Goal: Task Accomplishment & Management: Manage account settings

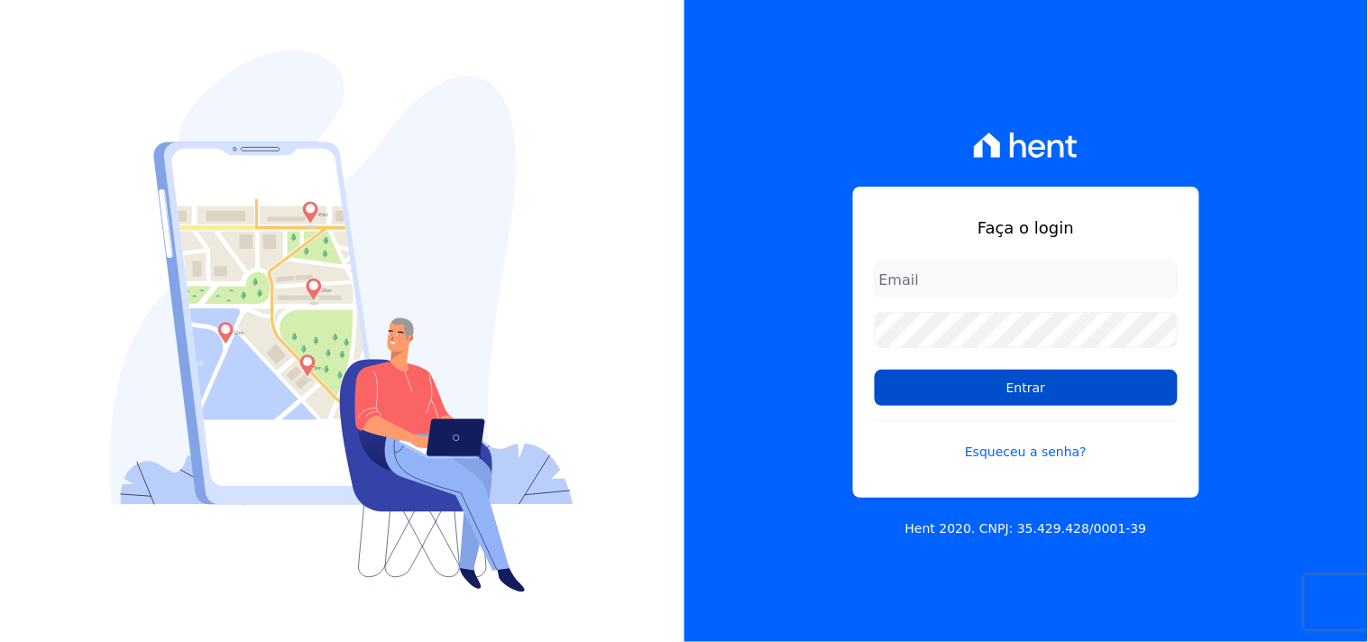
type input "[EMAIL_ADDRESS][DOMAIN_NAME]"
click at [965, 406] on form "mondeo@mondeoconstrutora.com.br Entrar Esqueceu a senha?" at bounding box center [1025, 372] width 303 height 222
click at [963, 402] on input "Entrar" at bounding box center [1025, 388] width 303 height 36
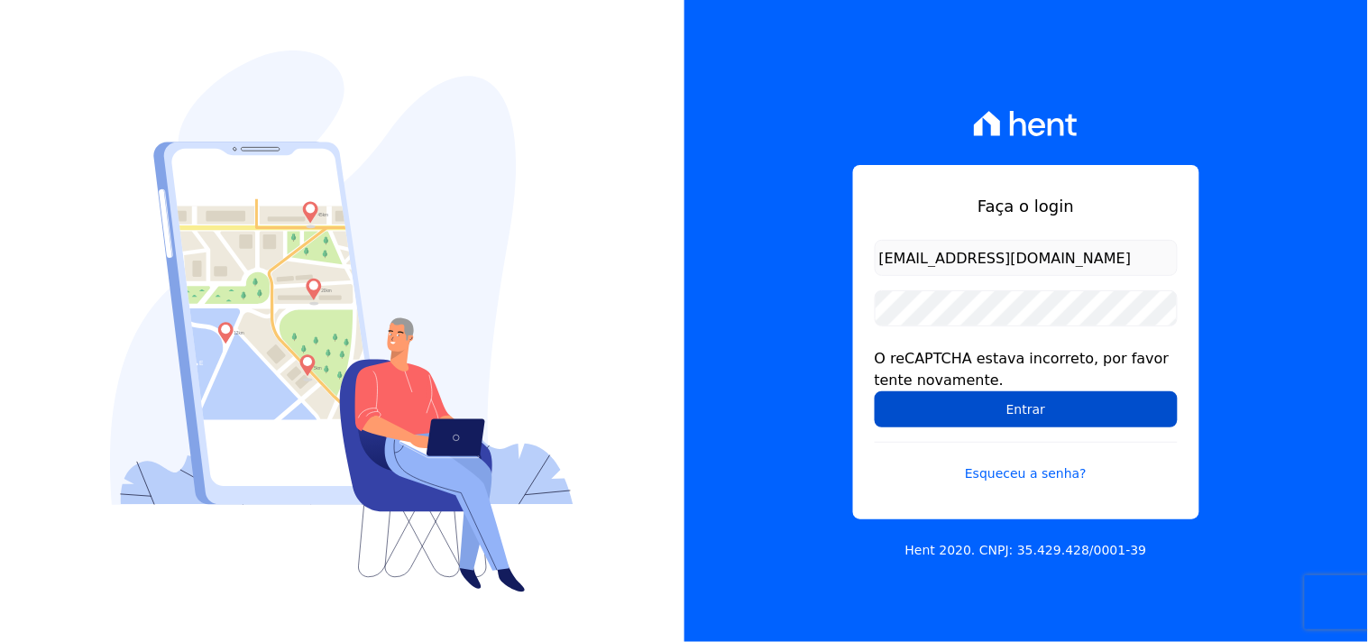
click at [1010, 415] on input "Entrar" at bounding box center [1025, 409] width 303 height 36
click at [1041, 420] on input "Entrar" at bounding box center [1025, 409] width 303 height 36
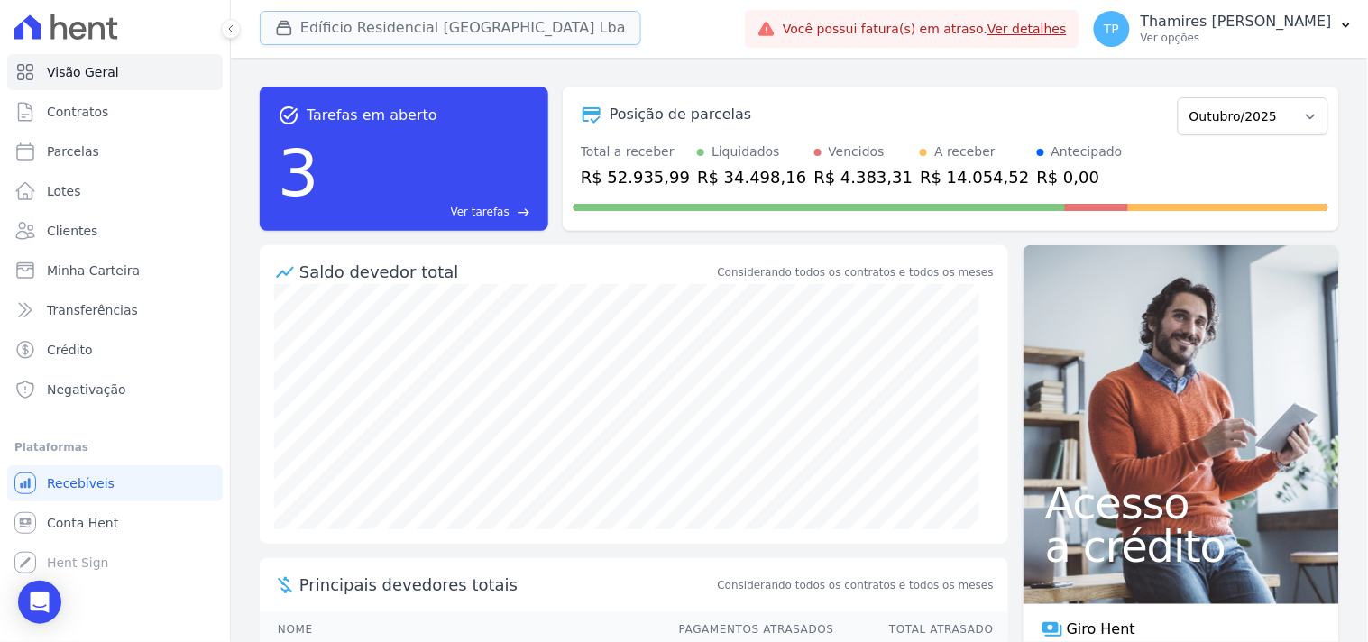
click at [328, 38] on button "Edíficio Residencial Grevílea Park Lba" at bounding box center [450, 28] width 381 height 34
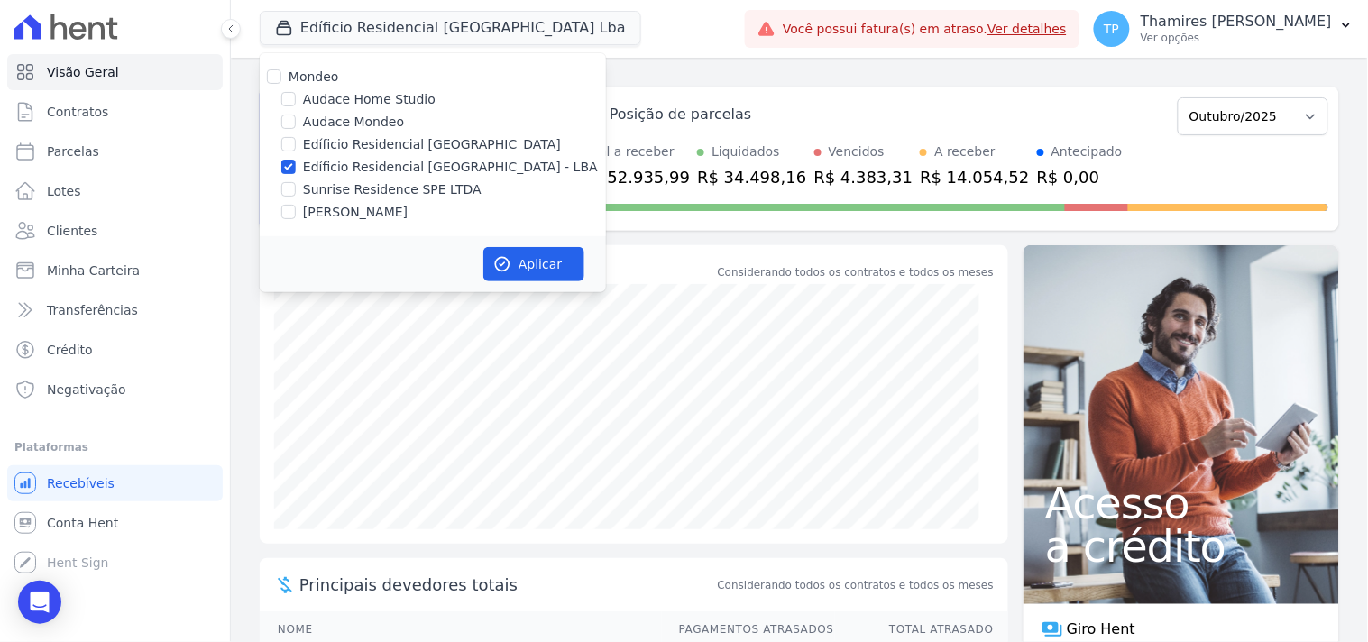
click at [328, 114] on label "Audace Mondeo" at bounding box center [353, 122] width 101 height 19
click at [296, 114] on input "Audace Mondeo" at bounding box center [288, 121] width 14 height 14
checkbox input "true"
click at [365, 167] on label "Edíficio Residencial [GEOGRAPHIC_DATA] - LBA" at bounding box center [450, 167] width 295 height 19
click at [296, 167] on input "Edíficio Residencial [GEOGRAPHIC_DATA] - LBA" at bounding box center [288, 167] width 14 height 14
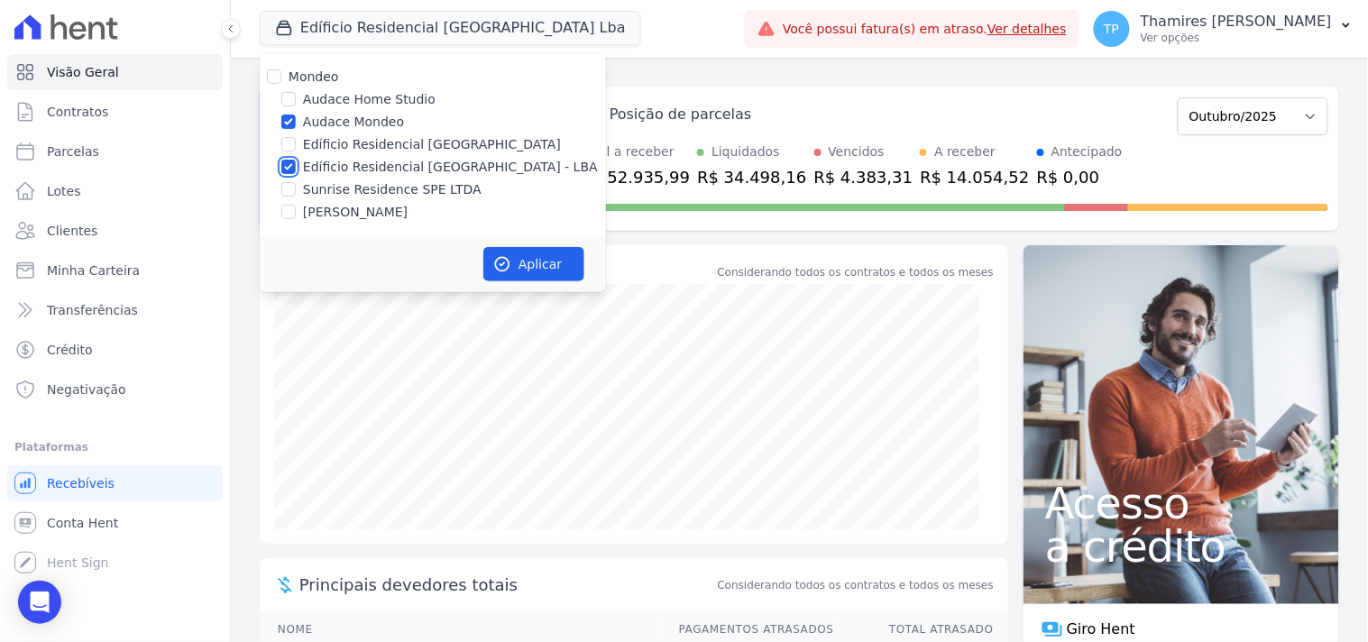
checkbox input "false"
click at [559, 274] on button "Aplicar" at bounding box center [533, 264] width 101 height 34
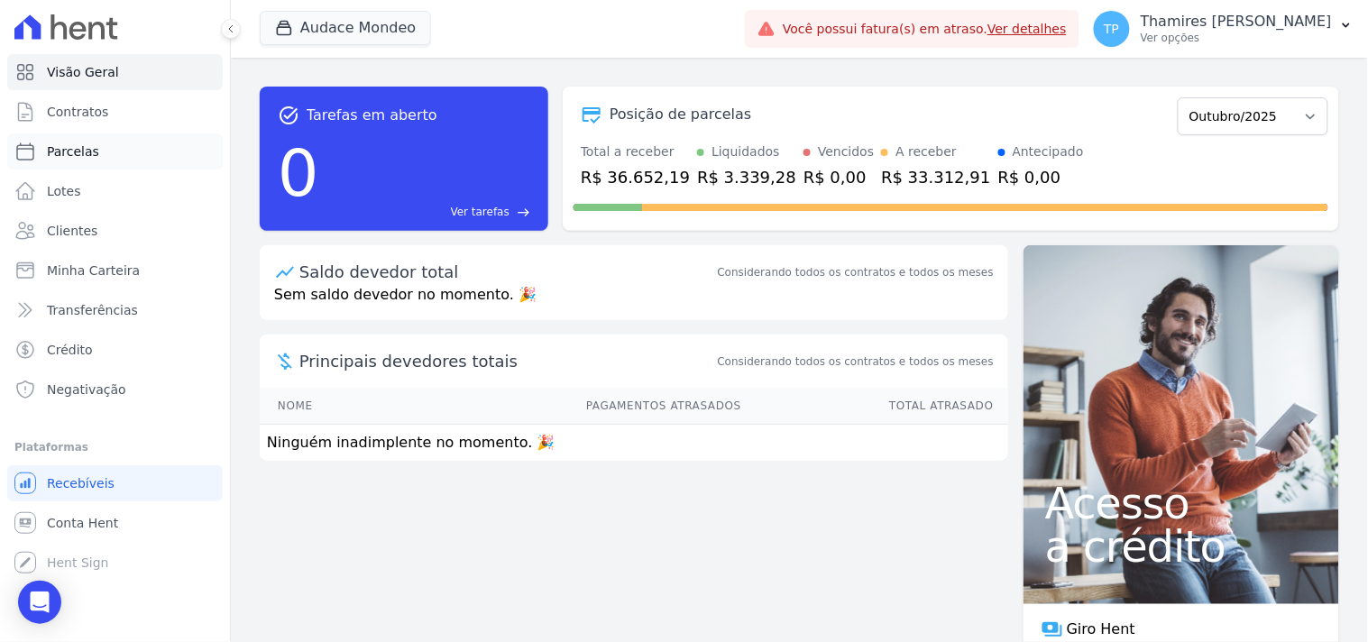
click at [83, 149] on span "Parcelas" at bounding box center [73, 151] width 52 height 18
select select
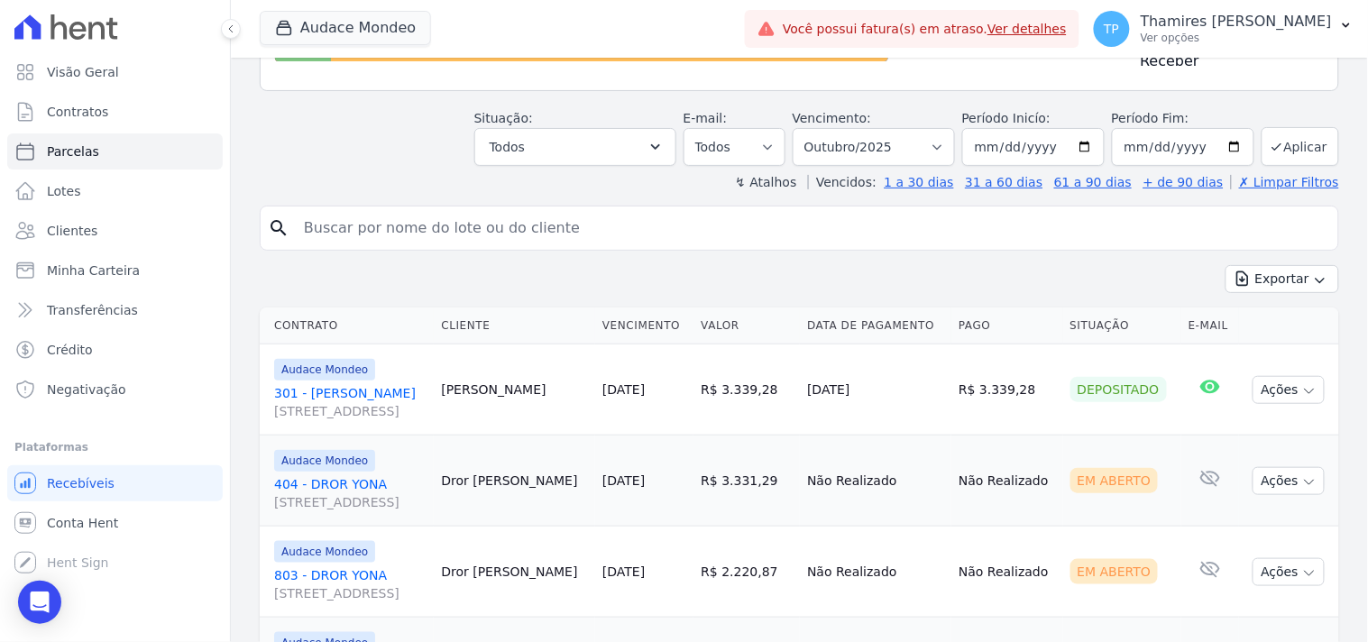
scroll to position [200, 0]
click at [424, 389] on link "301 - Gabriela Nogueira Marion Rua Guaritá, 250, APTO 301, Vila Bosque" at bounding box center [350, 401] width 152 height 36
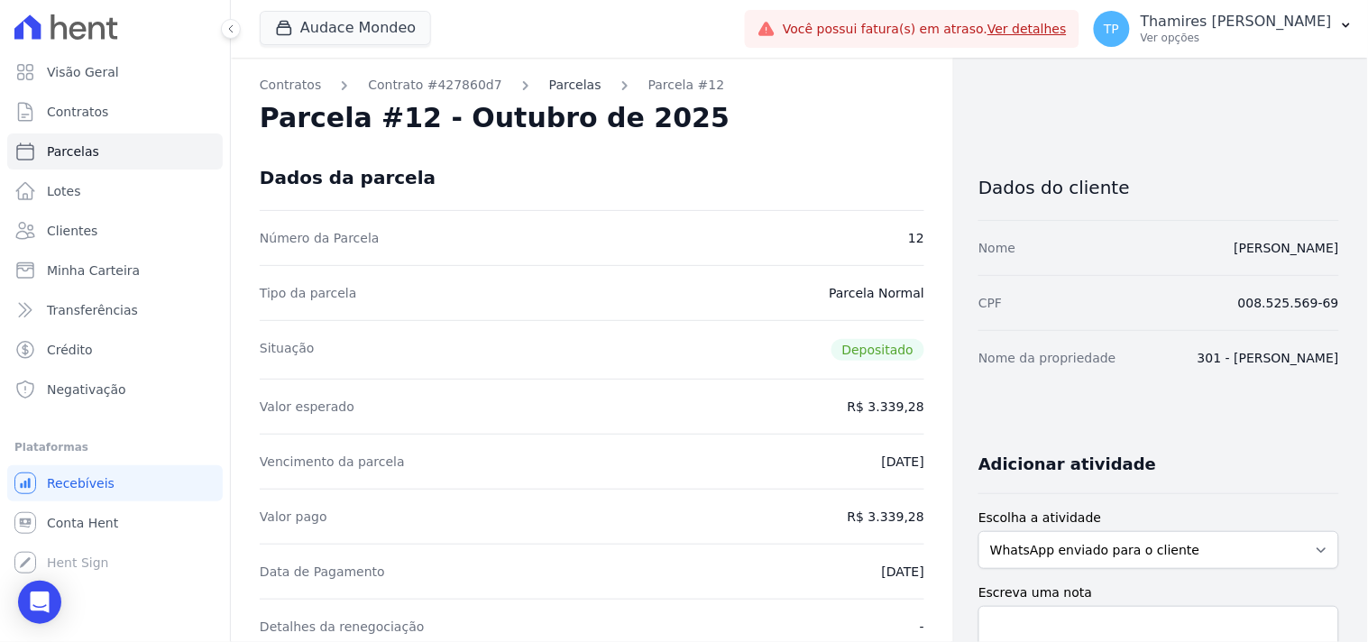
click at [560, 87] on link "Parcelas" at bounding box center [575, 85] width 52 height 19
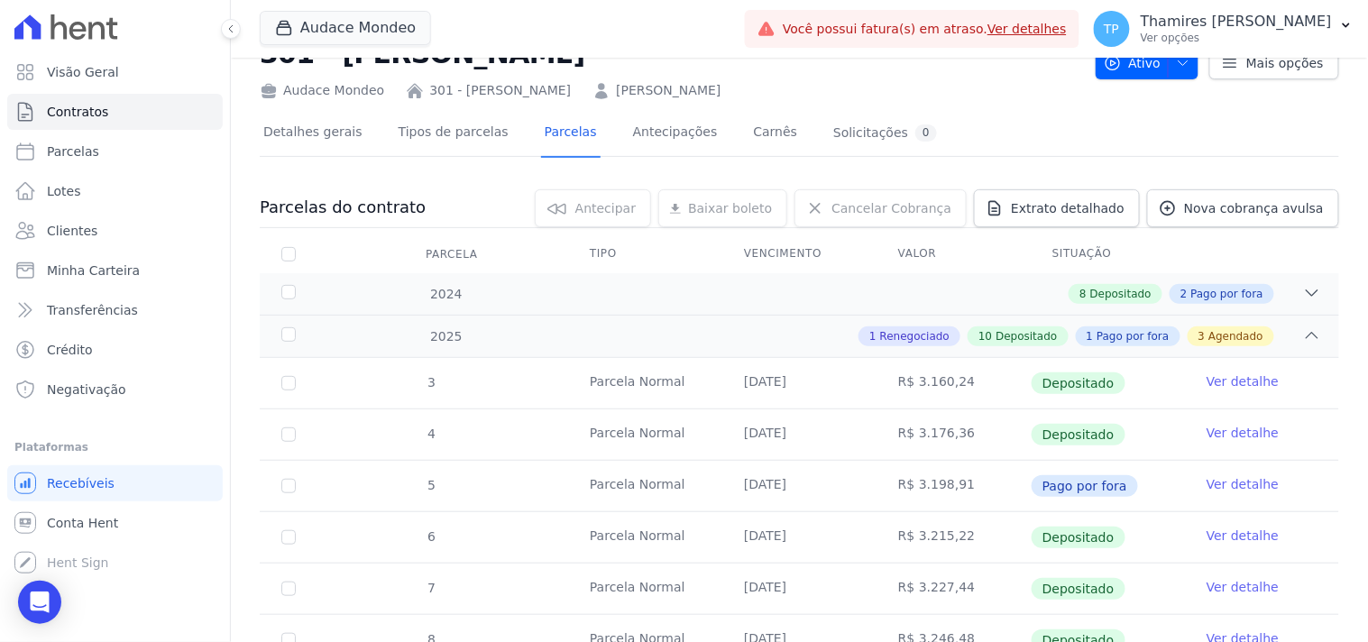
scroll to position [100, 0]
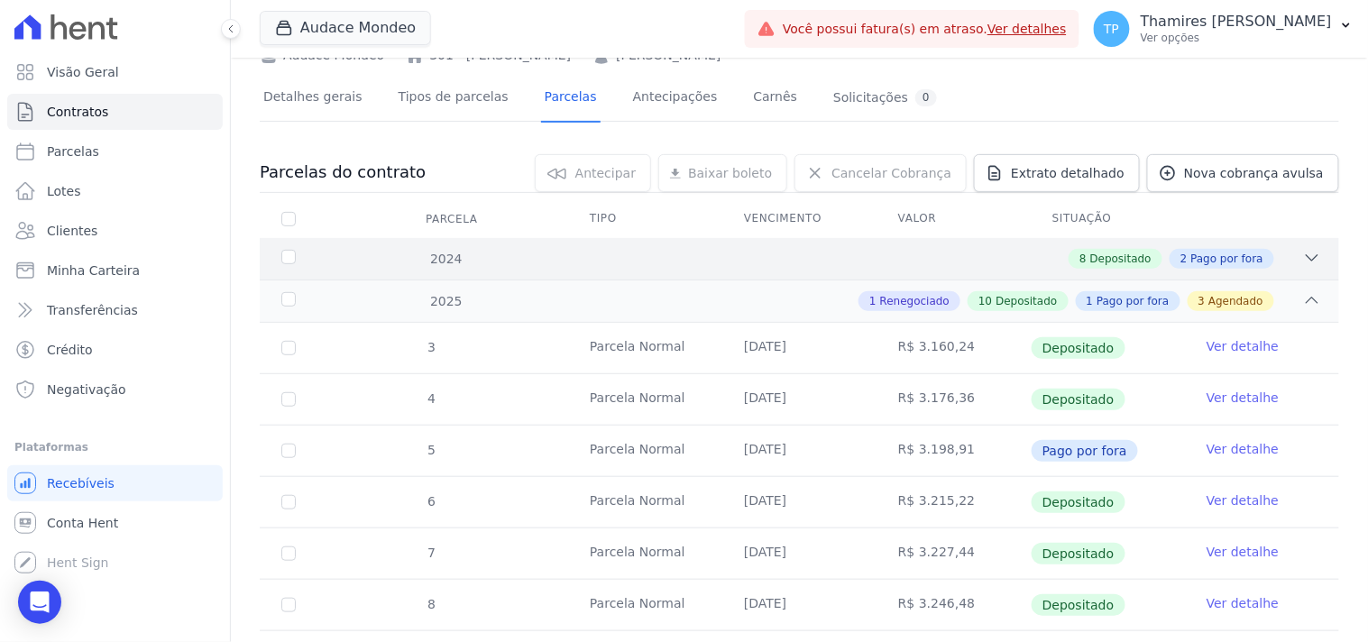
click at [1059, 260] on div "8 Depositado 2 Pago por fora" at bounding box center [852, 259] width 938 height 20
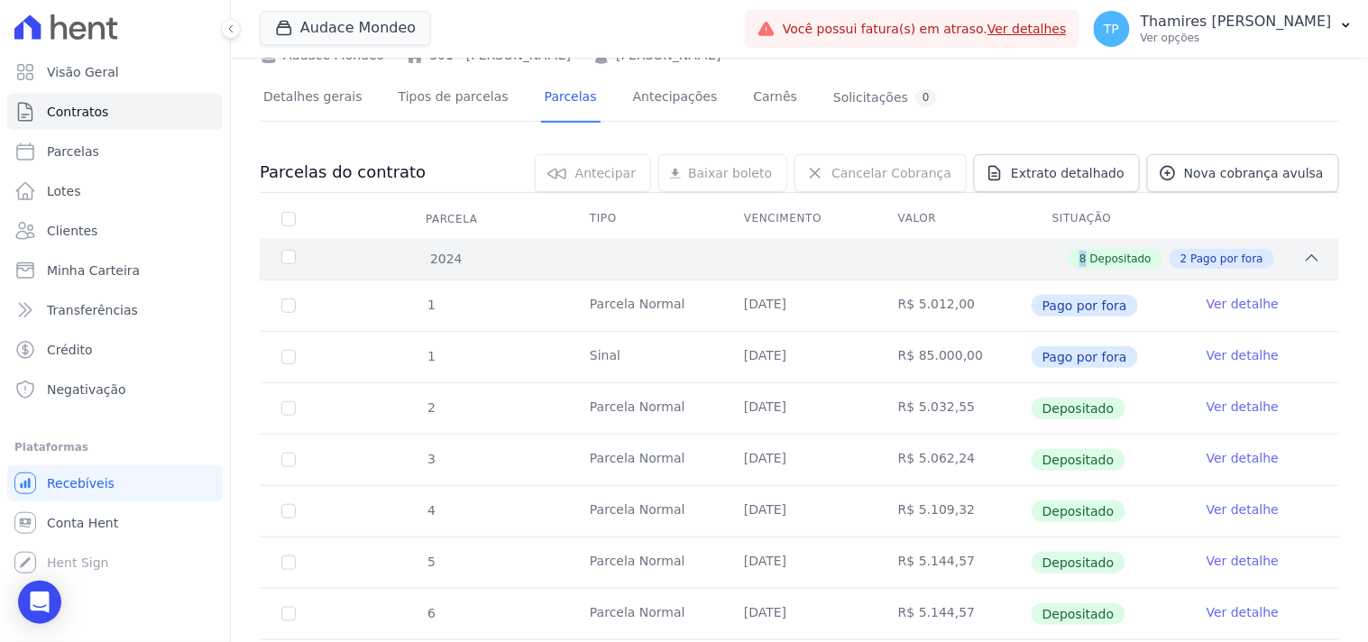
click at [1059, 260] on div "8 Depositado 2 Pago por fora" at bounding box center [852, 259] width 938 height 20
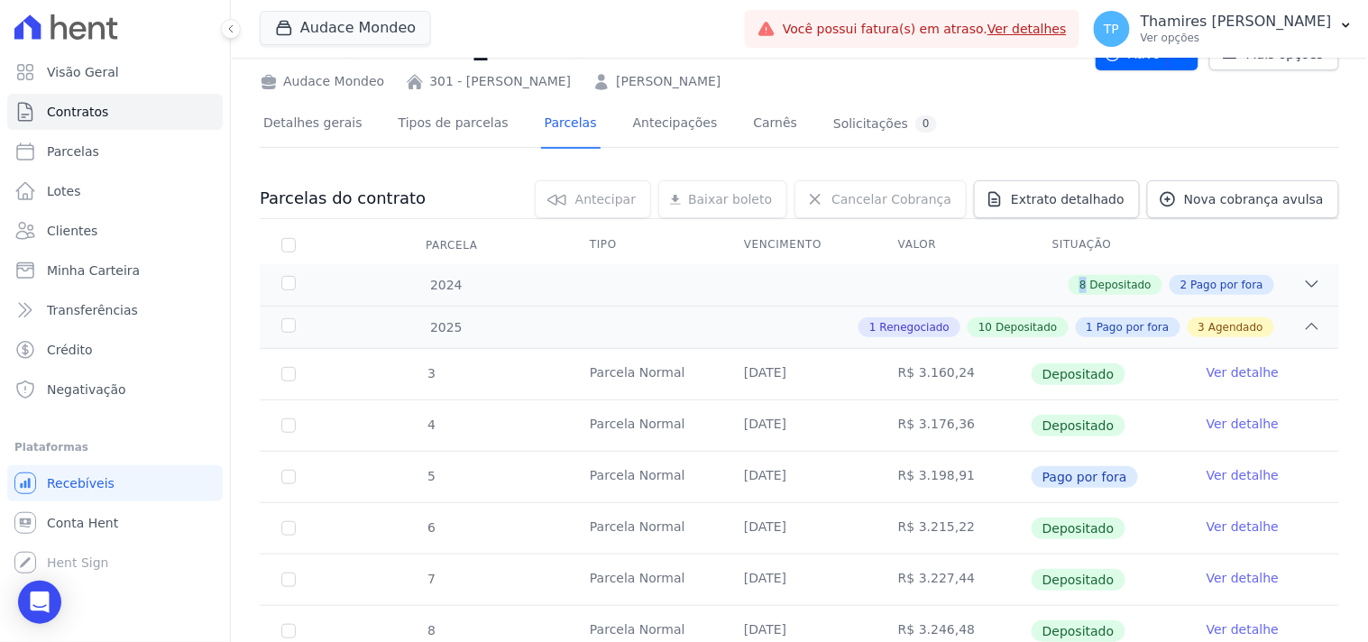
scroll to position [0, 0]
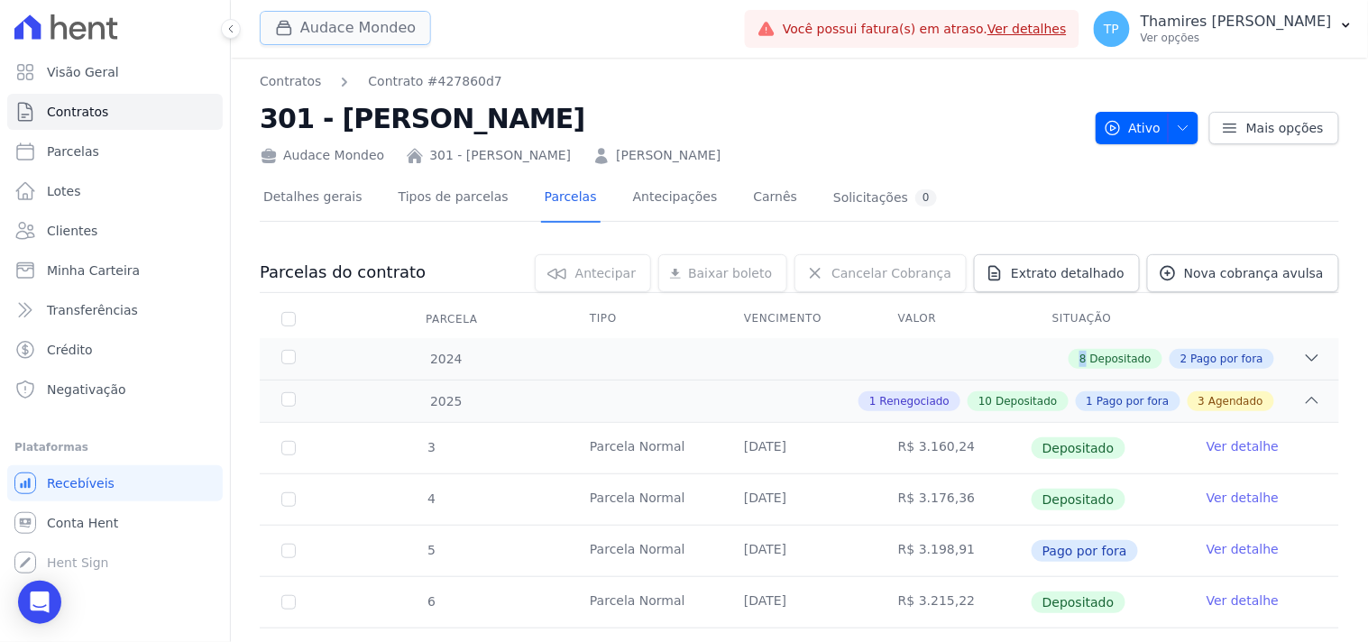
click at [314, 22] on button "Audace Mondeo" at bounding box center [345, 28] width 171 height 34
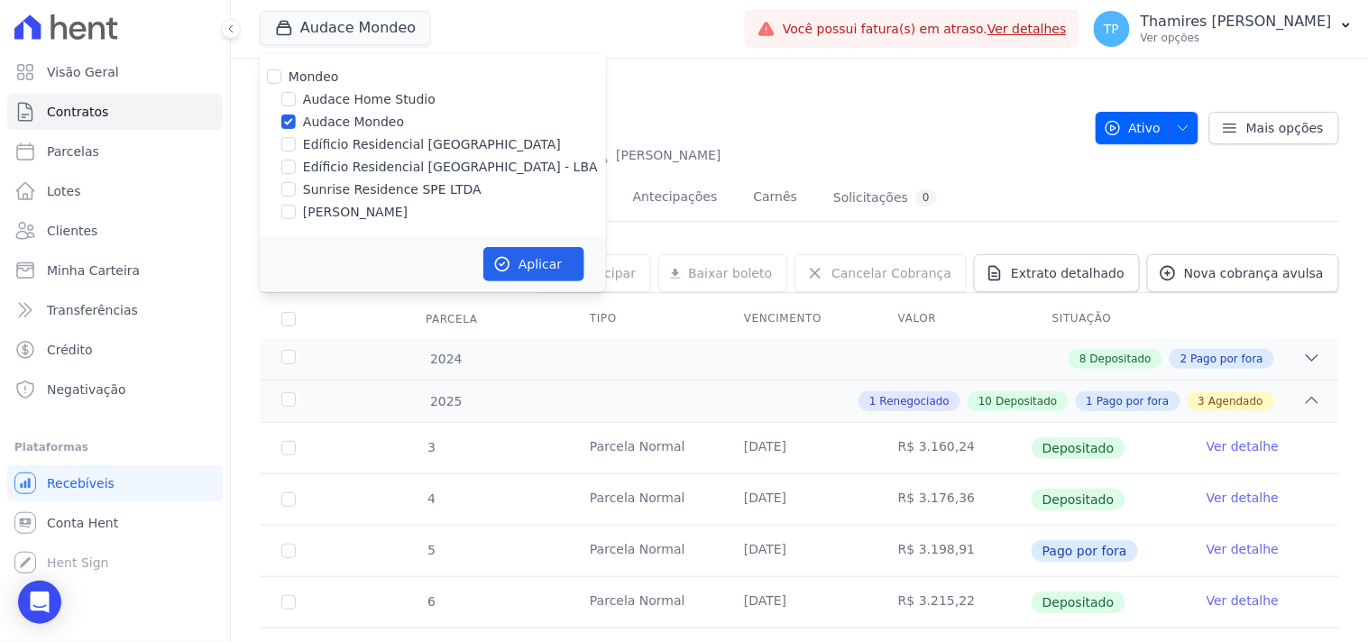
click at [802, 99] on h2 "301 - Gabriela Nogueira Marion" at bounding box center [670, 118] width 821 height 41
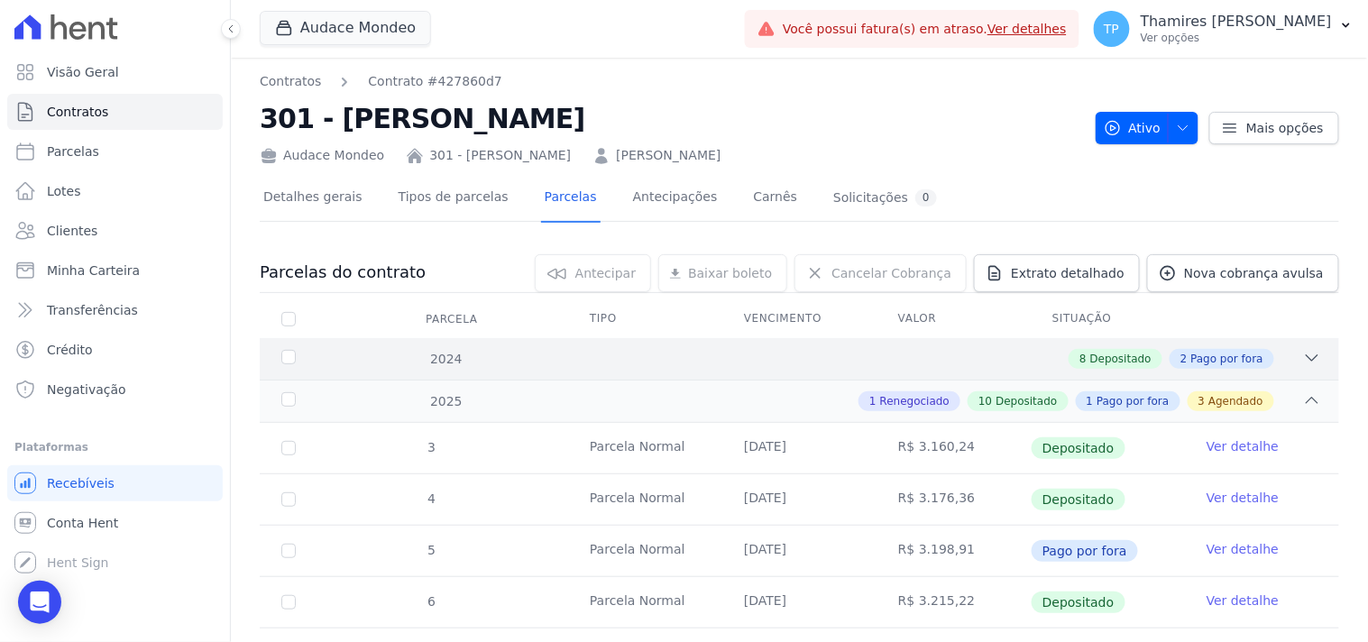
click at [766, 376] on div "2024 8 Depositado 2 Pago por fora" at bounding box center [799, 358] width 1079 height 41
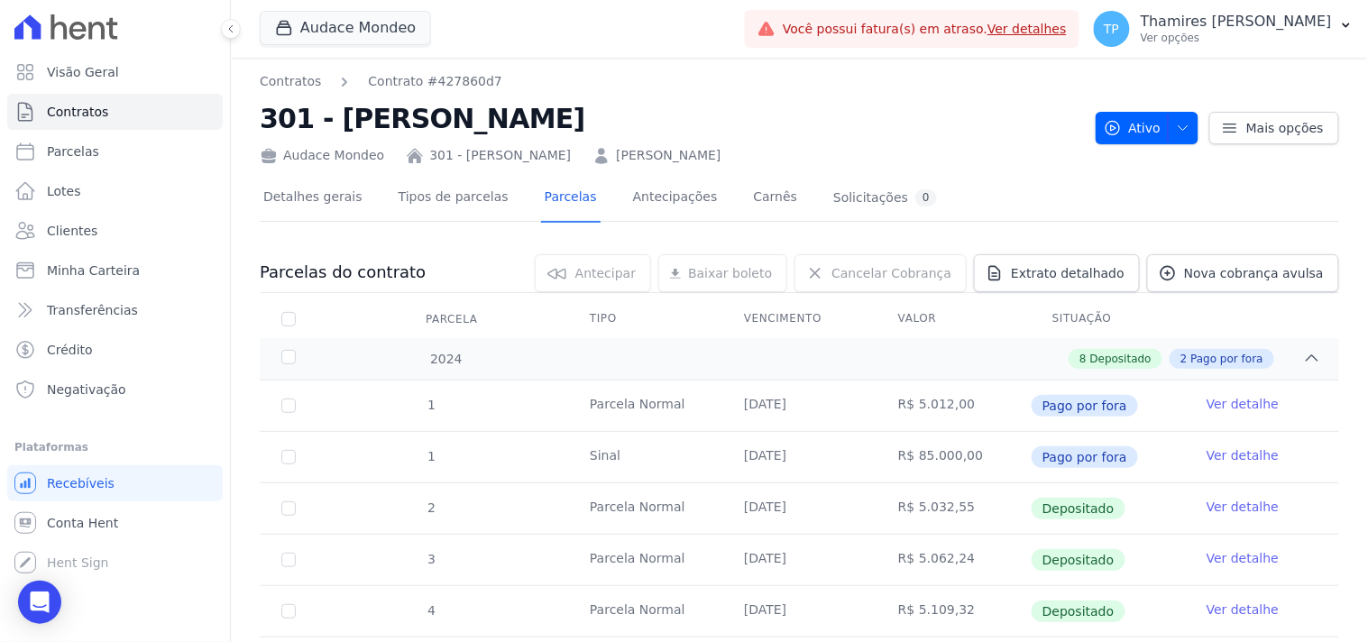
click at [766, 376] on div "1 Parcela Normal 10/05/2024 R$ 5.012,00 Pago por fora Ver detalhe 1 Sinal 03/05…" at bounding box center [799, 636] width 1137 height 527
click at [822, 352] on div "8 Depositado 2 Pago por fora" at bounding box center [852, 359] width 938 height 20
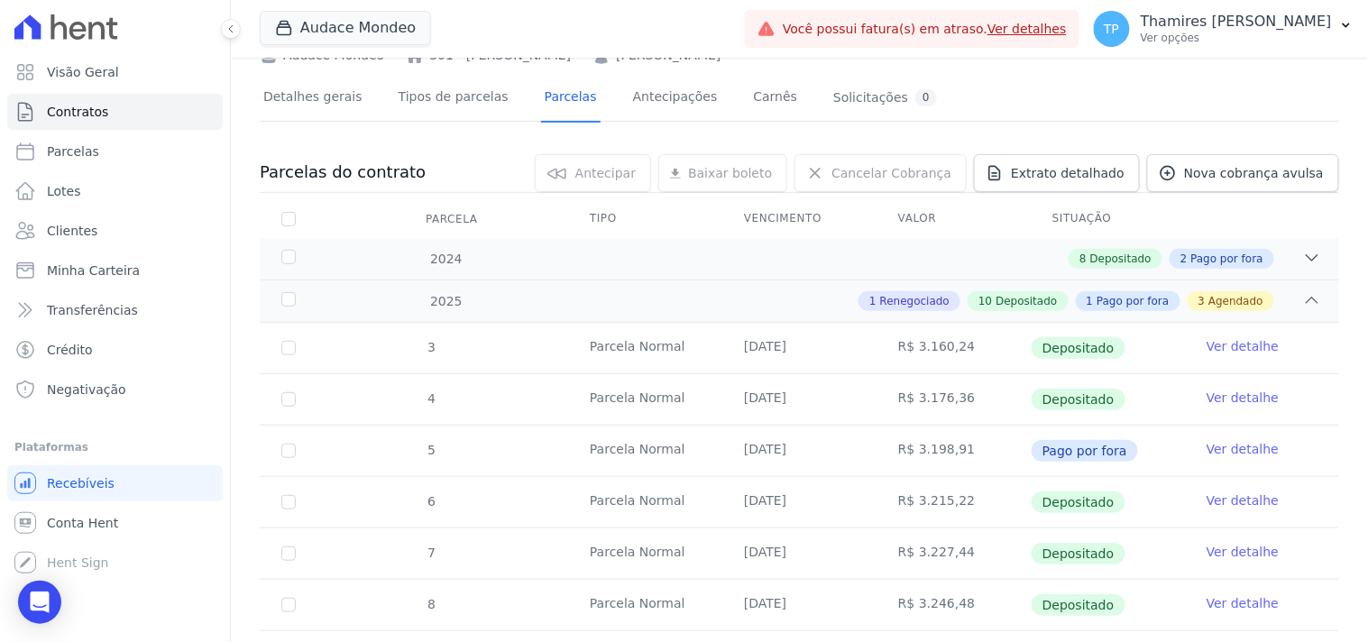
scroll to position [200, 0]
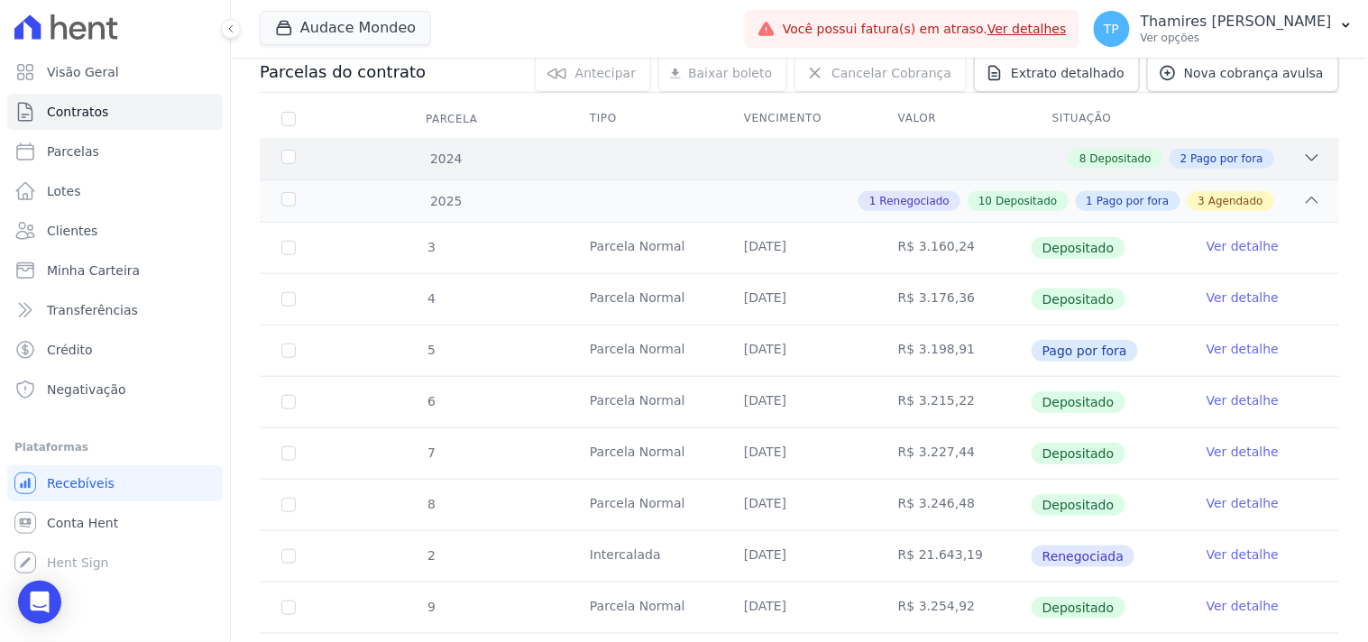
click at [791, 158] on div "8 Depositado 2 Pago por fora" at bounding box center [852, 159] width 938 height 20
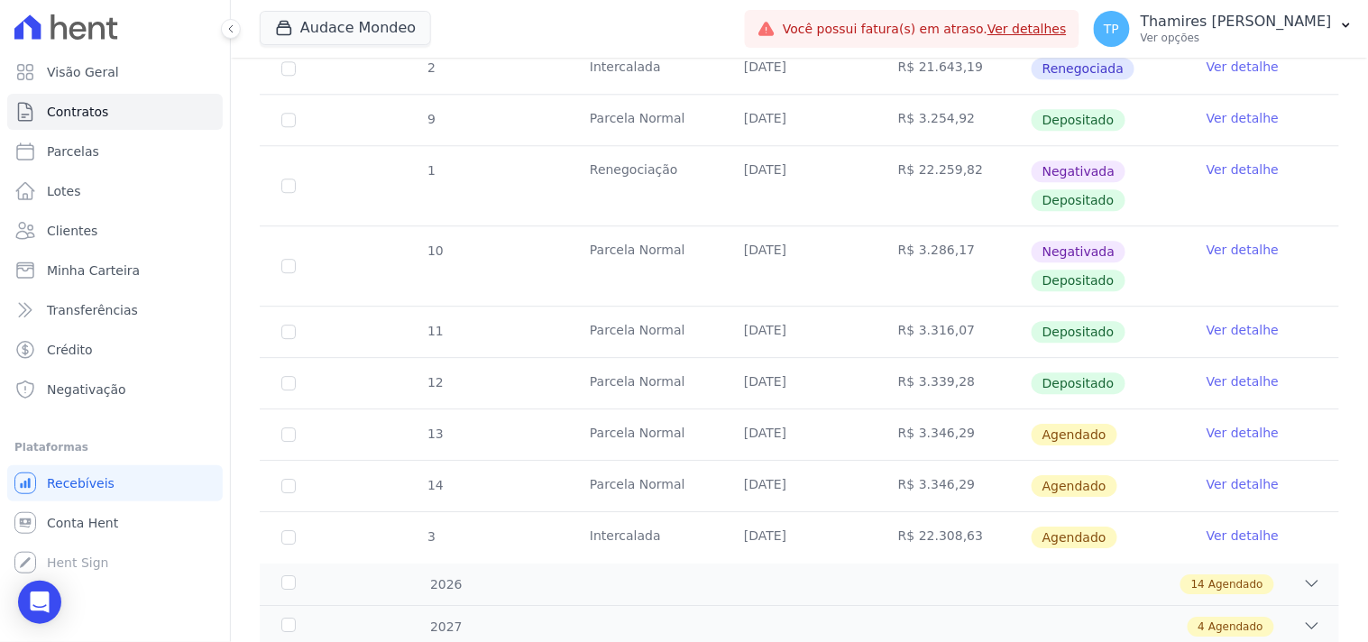
scroll to position [1262, 0]
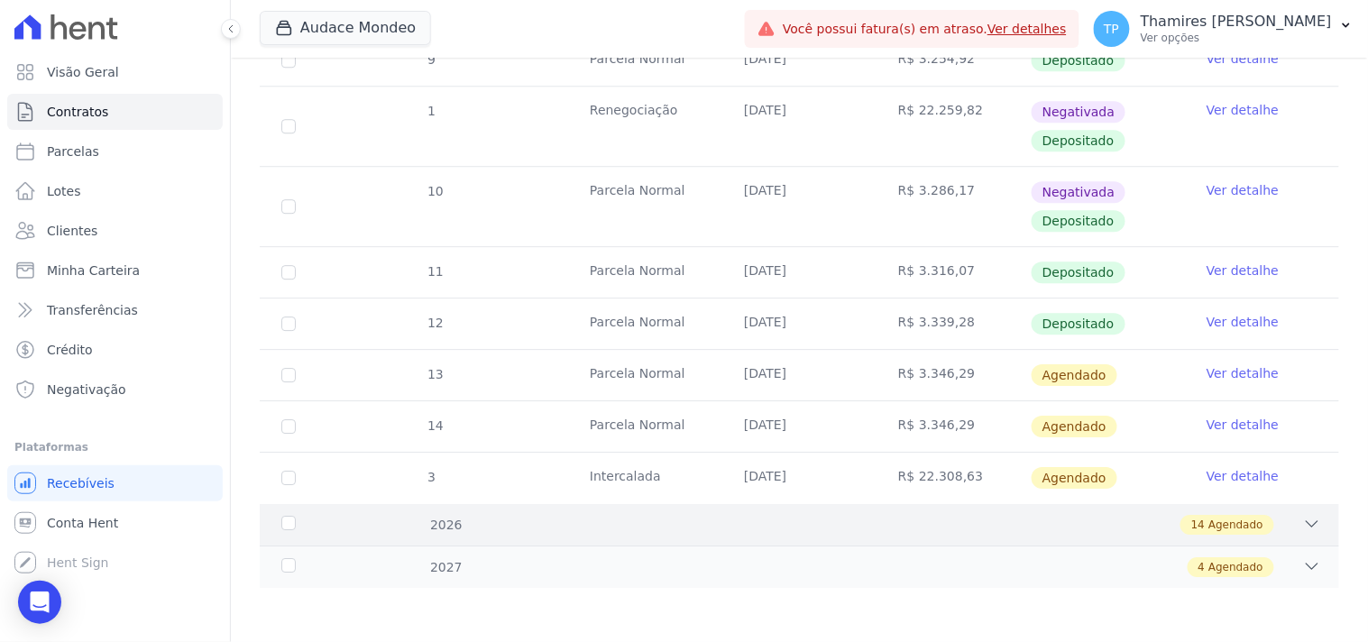
click at [466, 533] on div "14 Agendado" at bounding box center [852, 525] width 938 height 20
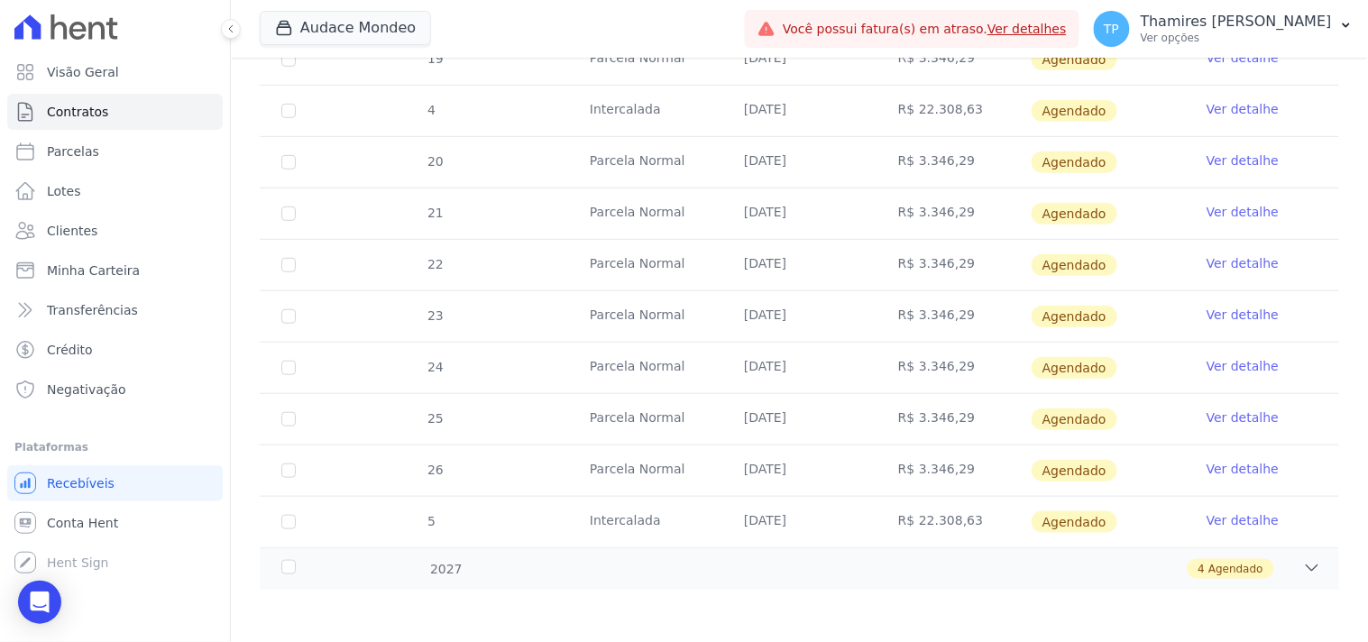
scroll to position [1983, 0]
click at [512, 563] on div "4 Agendado" at bounding box center [852, 567] width 938 height 20
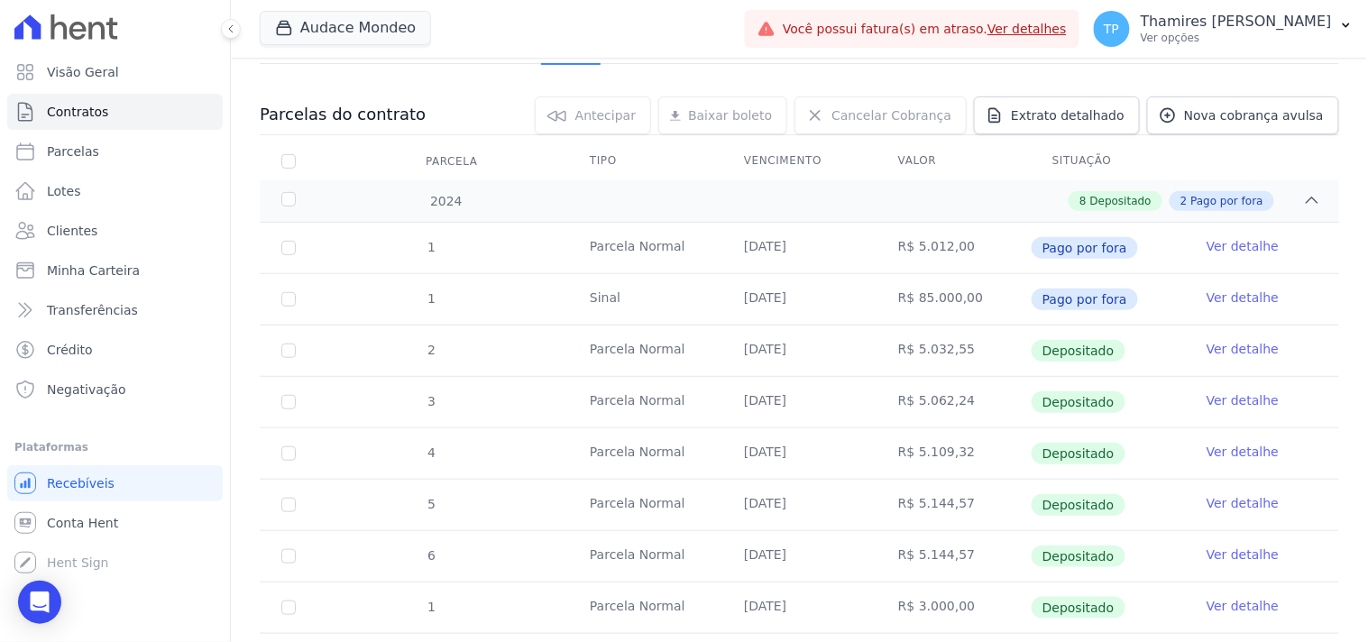
scroll to position [0, 0]
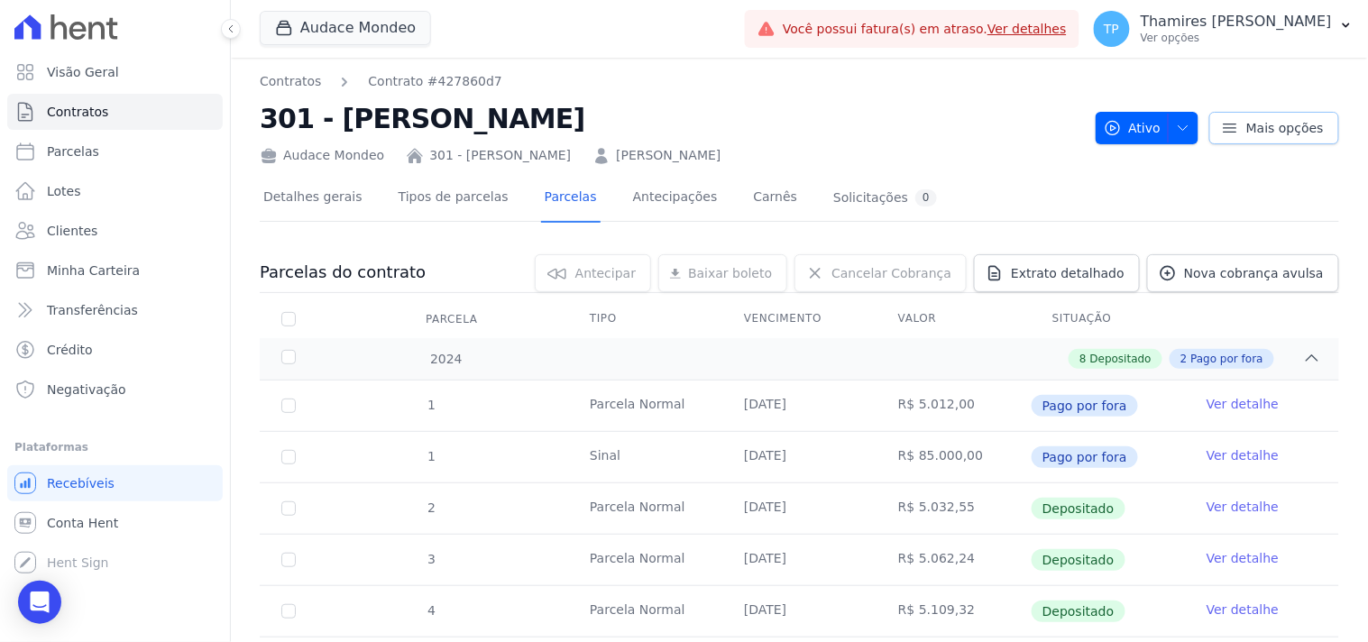
click at [1292, 114] on link "Mais opções" at bounding box center [1274, 128] width 130 height 32
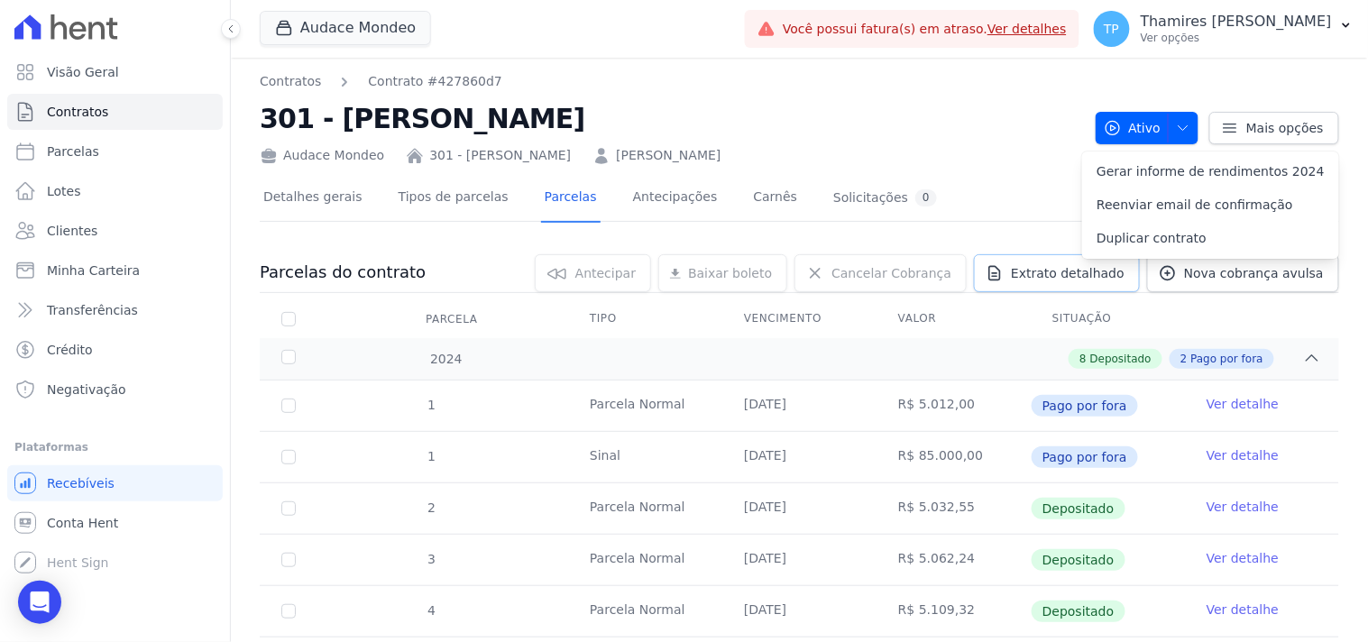
click at [1034, 257] on link "Extrato detalhado" at bounding box center [1057, 273] width 166 height 38
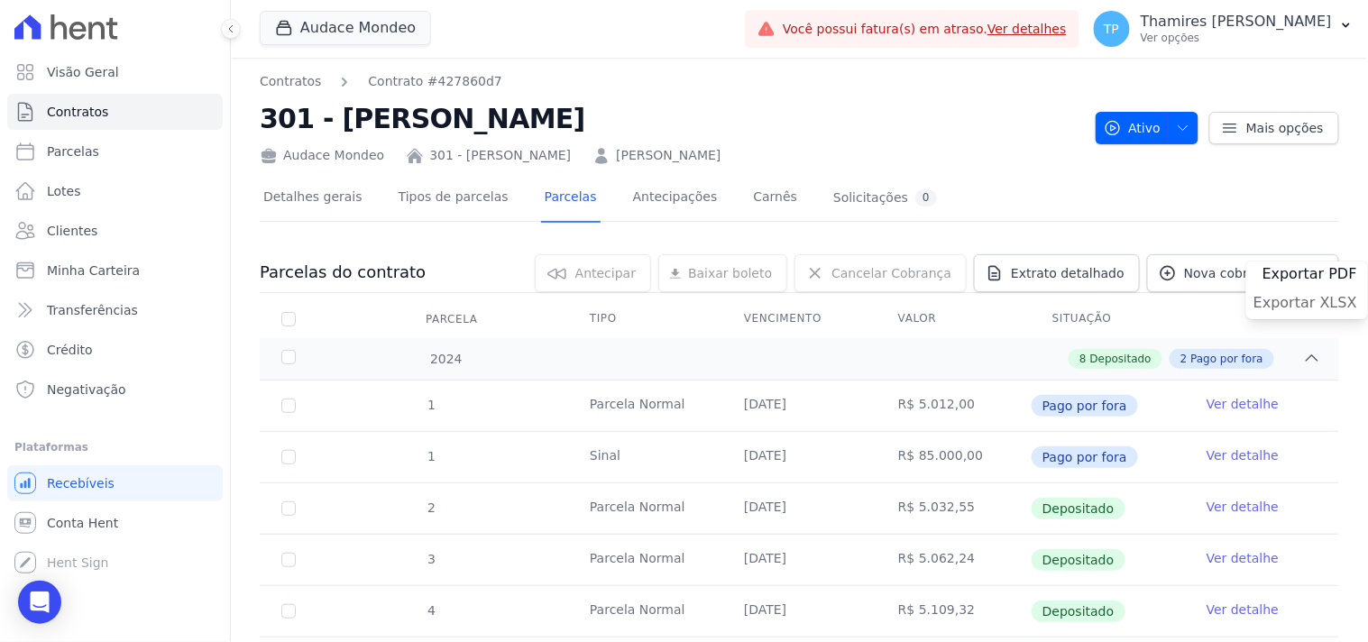
drag, startPoint x: 1263, startPoint y: 298, endPoint x: 1222, endPoint y: 309, distance: 42.0
click at [1265, 297] on span "Exportar XLSX" at bounding box center [1305, 303] width 104 height 18
click at [84, 16] on icon at bounding box center [66, 26] width 104 height 25
click at [24, 25] on icon at bounding box center [66, 26] width 104 height 25
click at [128, 151] on link "Parcelas" at bounding box center [114, 151] width 215 height 36
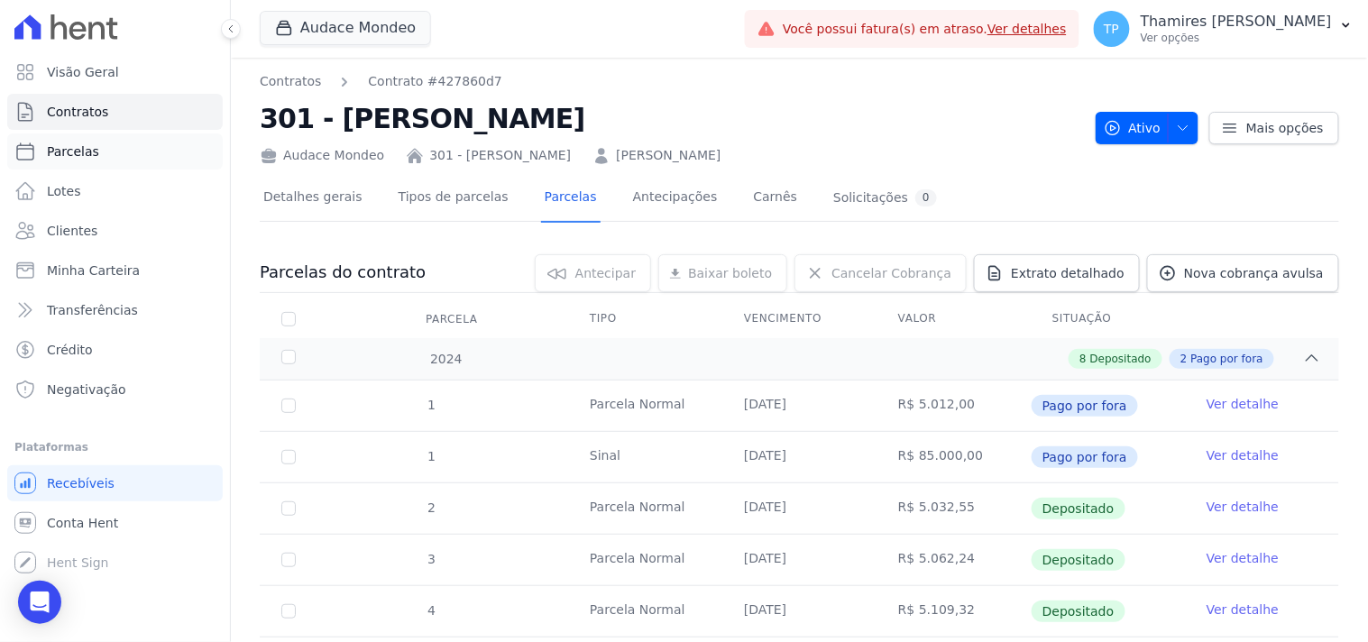
select select
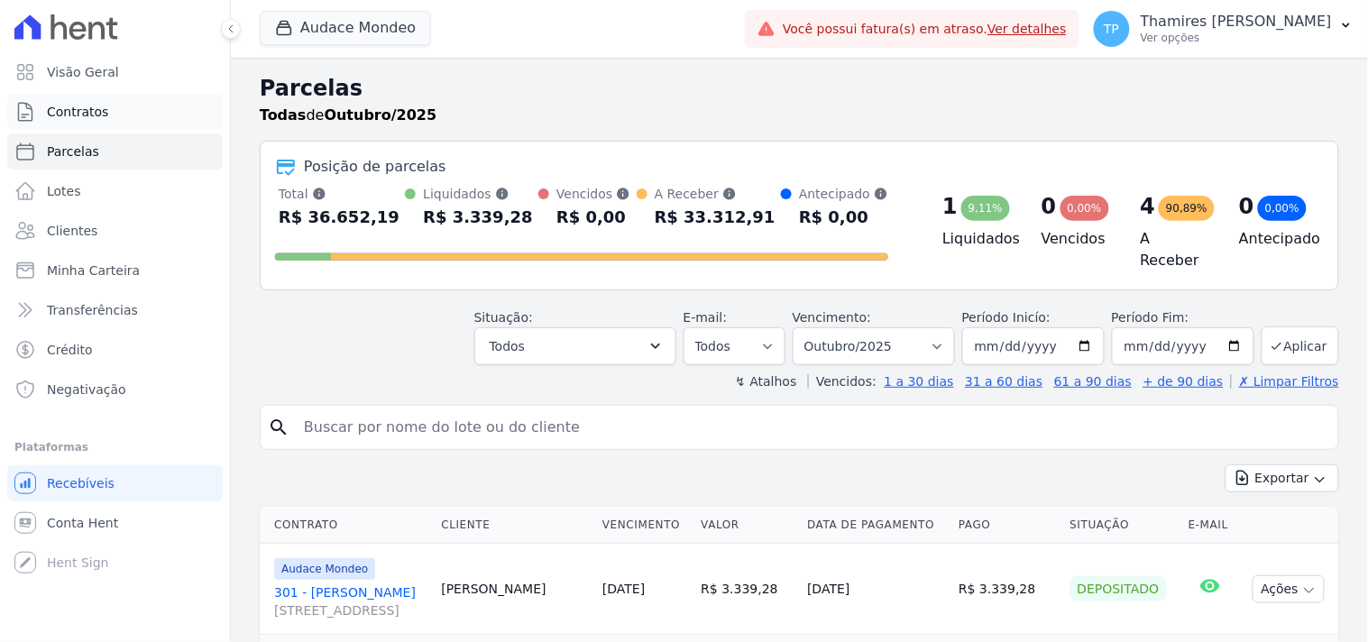
select select
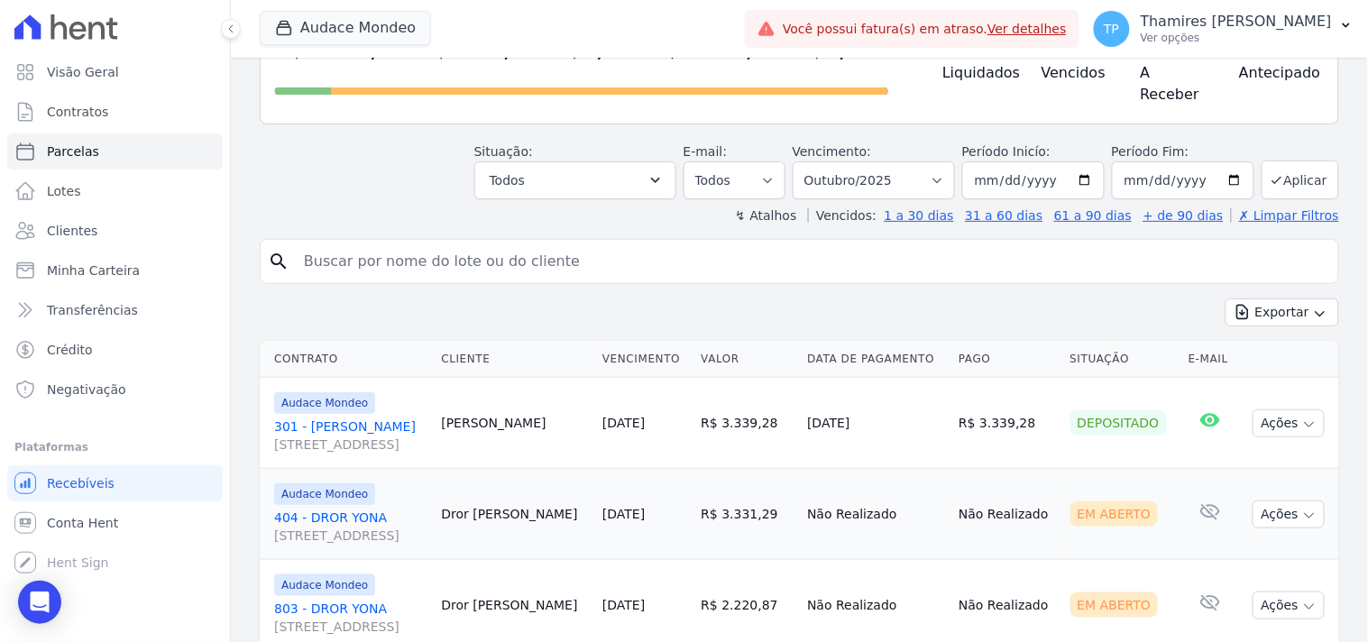
scroll to position [406, 0]
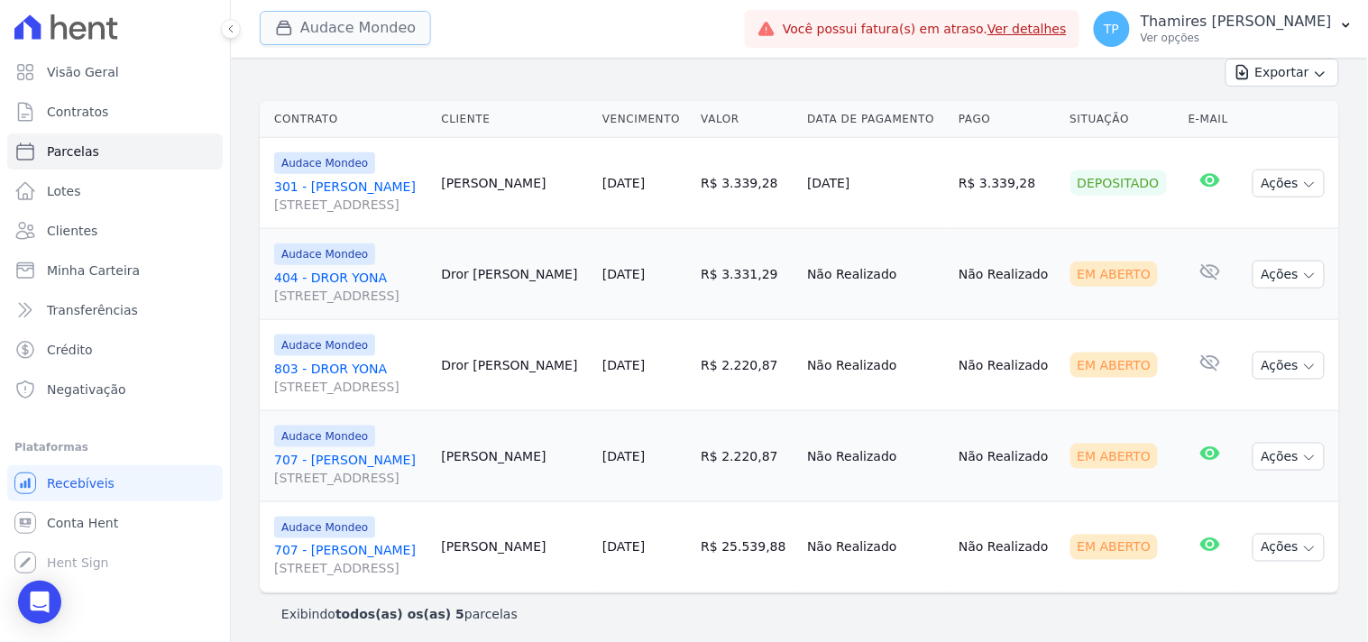
click at [356, 39] on button "Audace Mondeo" at bounding box center [345, 28] width 171 height 34
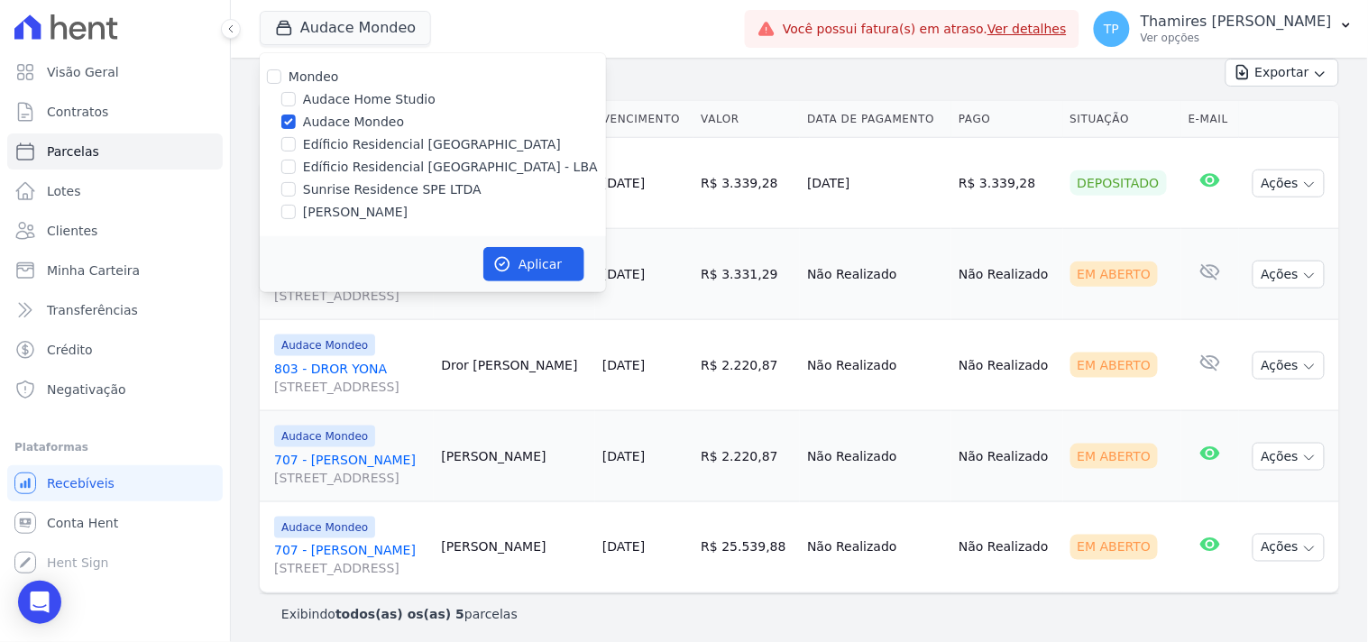
click at [356, 210] on label "[PERSON_NAME]" at bounding box center [355, 212] width 105 height 19
click at [296, 210] on input "[PERSON_NAME]" at bounding box center [288, 212] width 14 height 14
checkbox input "true"
click at [356, 108] on label "Audace Home Studio" at bounding box center [369, 99] width 133 height 19
click at [296, 106] on input "Audace Home Studio" at bounding box center [288, 99] width 14 height 14
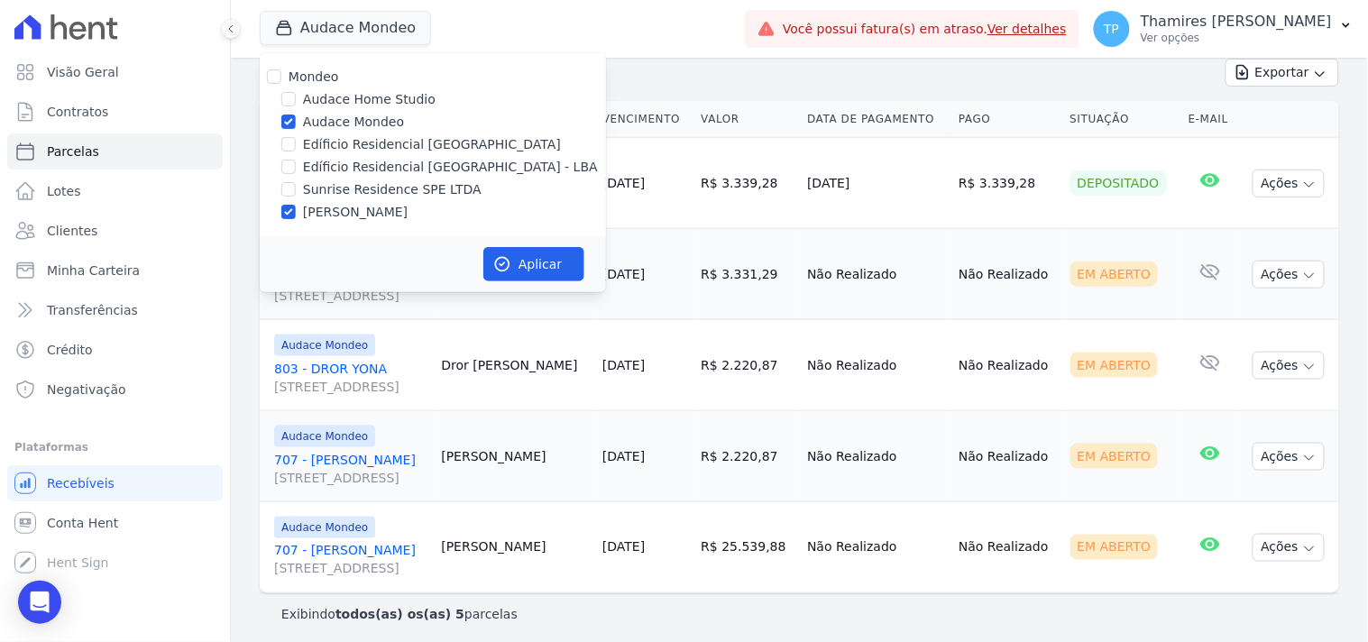
checkbox input "true"
click at [362, 118] on label "Audace Mondeo" at bounding box center [353, 122] width 101 height 19
click at [296, 118] on input "Audace Mondeo" at bounding box center [288, 121] width 14 height 14
checkbox input "false"
click at [366, 96] on label "Audace Home Studio" at bounding box center [369, 99] width 133 height 19
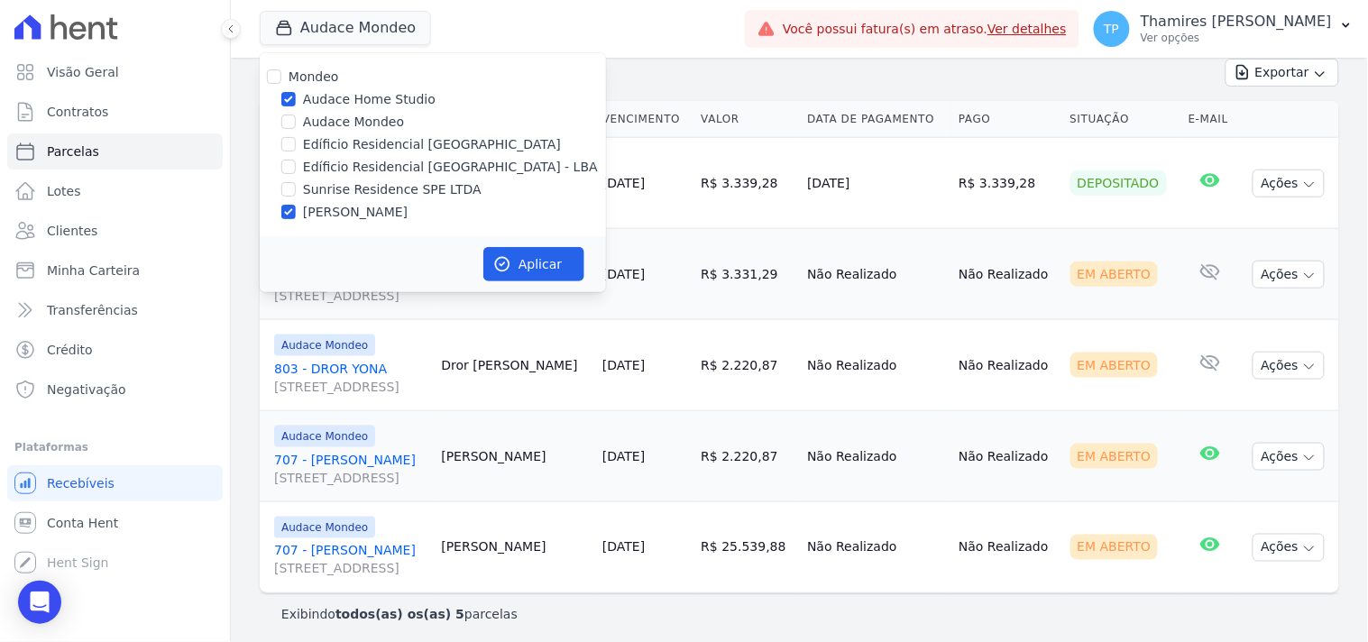
click at [296, 96] on input "Audace Home Studio" at bounding box center [288, 99] width 14 height 14
checkbox input "false"
click at [523, 258] on button "Aplicar" at bounding box center [533, 264] width 101 height 34
select select
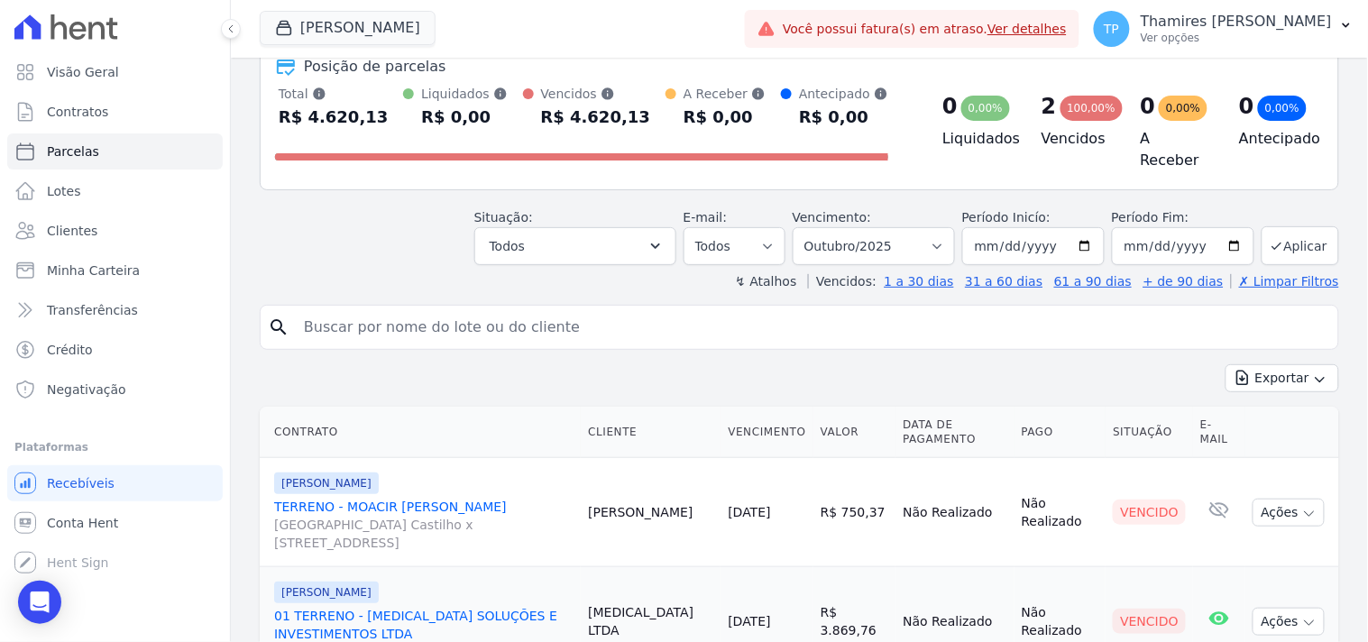
scroll to position [182, 0]
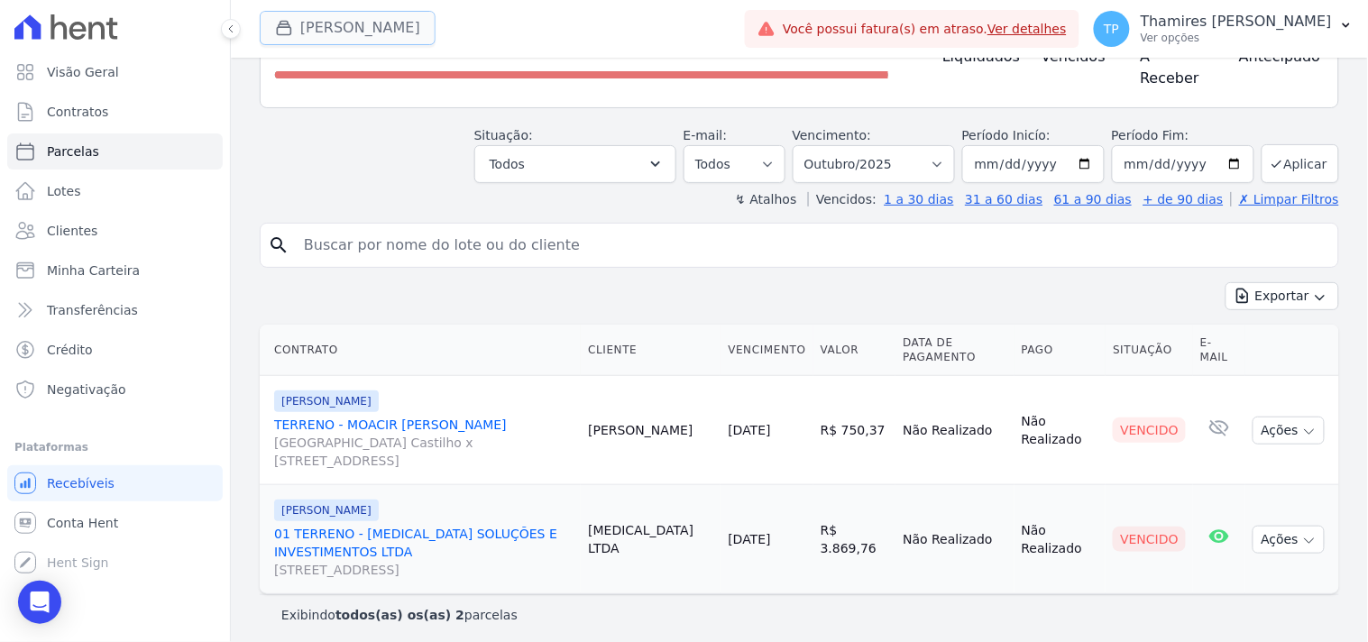
click at [347, 24] on button "Terreno De Goioerê" at bounding box center [348, 28] width 176 height 34
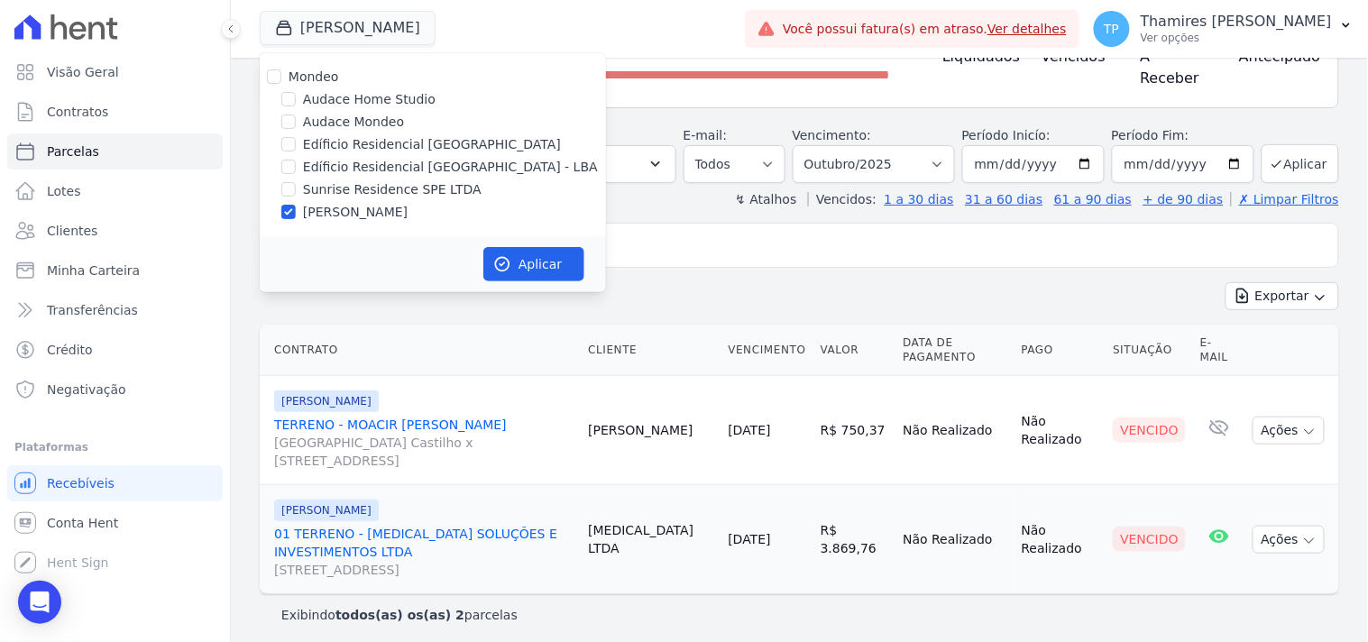
click at [376, 168] on label "Edíficio Residencial [GEOGRAPHIC_DATA] - LBA" at bounding box center [450, 167] width 295 height 19
click at [296, 168] on input "Edíficio Residencial [GEOGRAPHIC_DATA] - LBA" at bounding box center [288, 167] width 14 height 14
checkbox input "true"
click at [354, 212] on label "[PERSON_NAME]" at bounding box center [355, 212] width 105 height 19
click at [296, 212] on input "[PERSON_NAME]" at bounding box center [288, 212] width 14 height 14
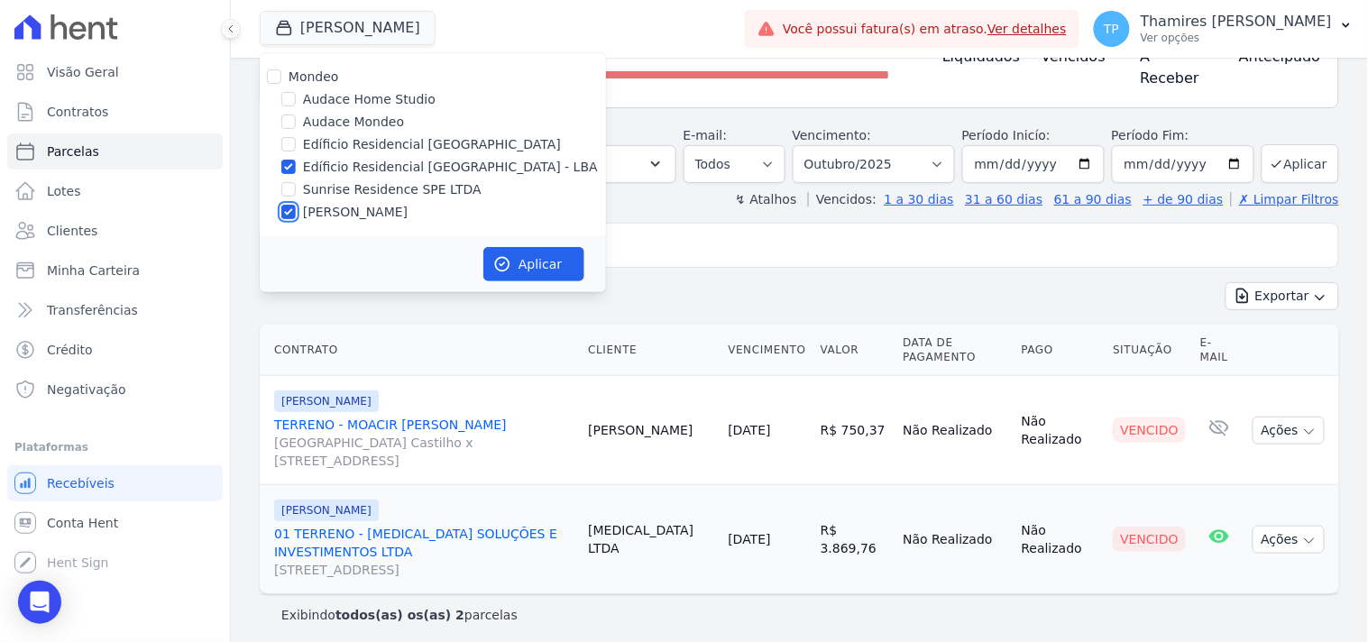
checkbox input "false"
drag, startPoint x: 590, startPoint y: 261, endPoint x: 571, endPoint y: 264, distance: 19.1
click at [583, 261] on div "Aplicar" at bounding box center [433, 264] width 346 height 56
click at [570, 264] on button "Aplicar" at bounding box center [533, 264] width 101 height 34
select select
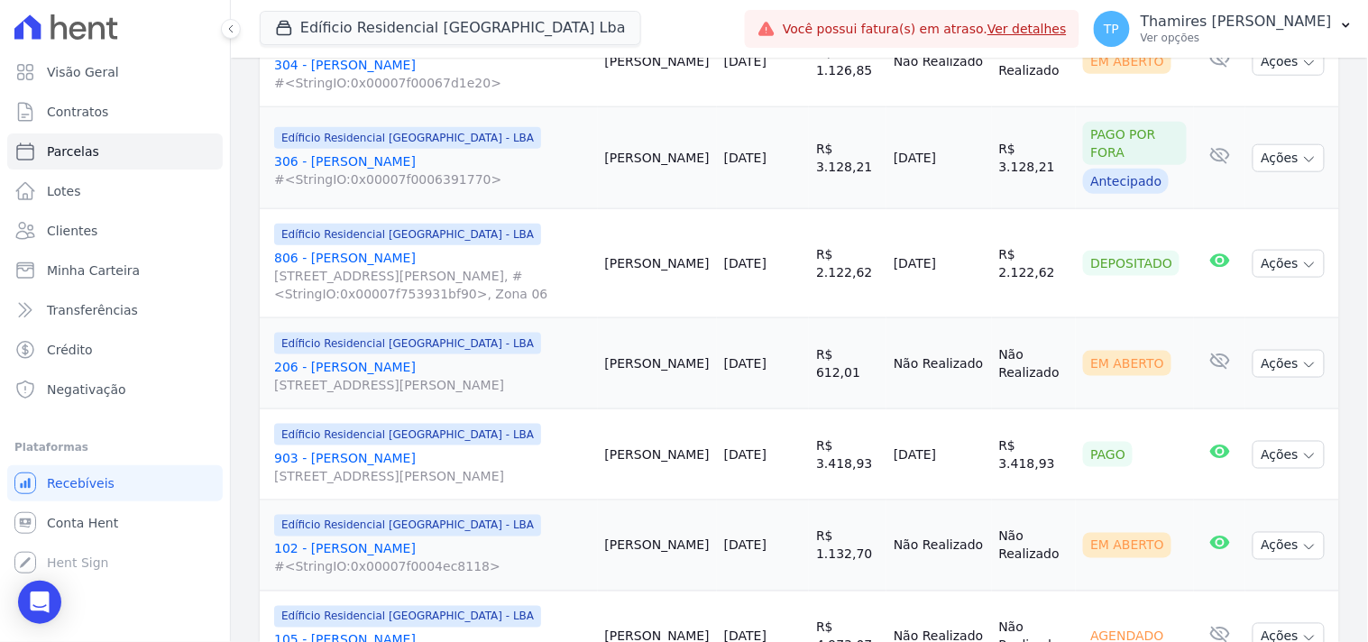
scroll to position [2303, 0]
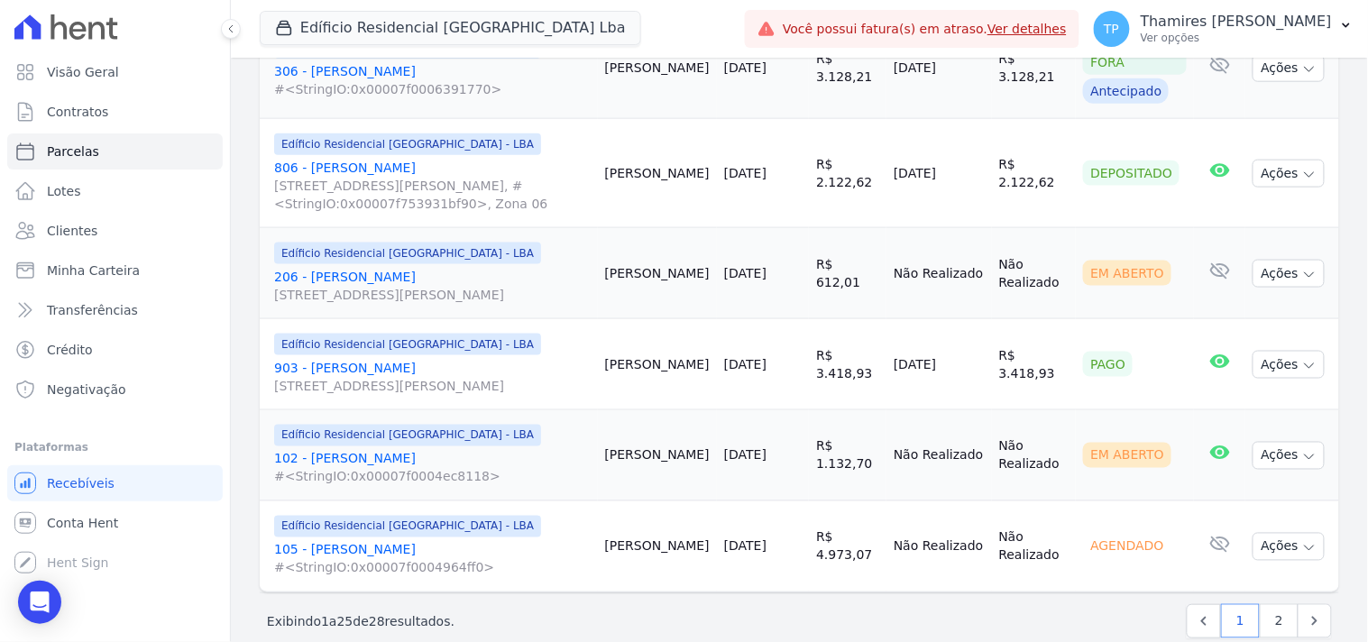
drag, startPoint x: 866, startPoint y: 353, endPoint x: 983, endPoint y: 338, distance: 118.2
click at [983, 341] on tr "Edíficio Residencial Grevílea Park - LBA 903 - Maria Vitória Istchuk Rua Antôni…" at bounding box center [799, 364] width 1079 height 91
click at [1267, 602] on link "2" at bounding box center [1278, 619] width 39 height 34
select select
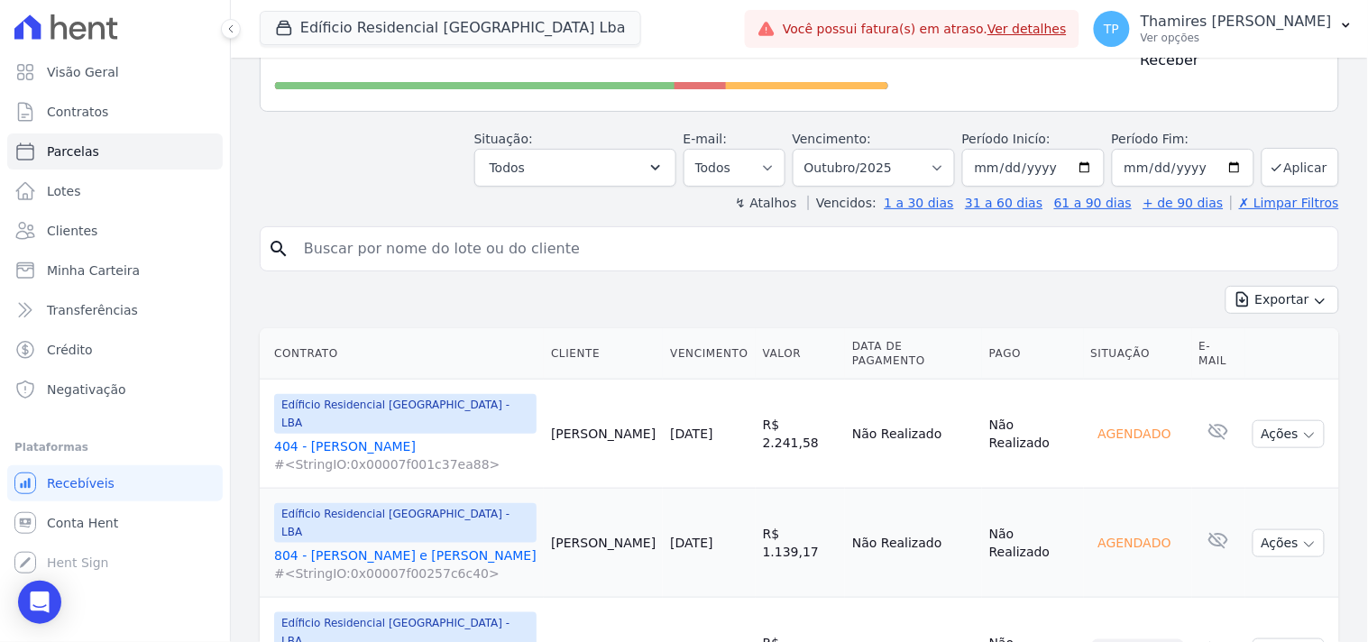
scroll to position [279, 0]
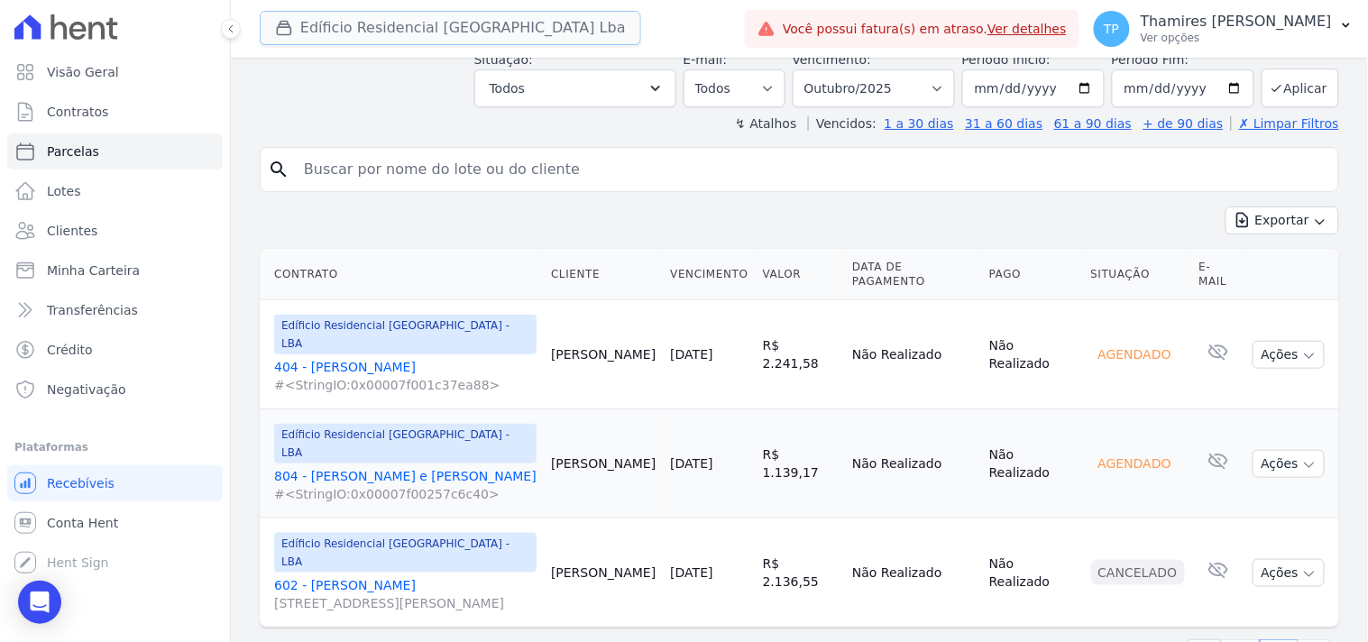
click at [503, 27] on button "Edíficio Residencial Grevílea Park Lba" at bounding box center [450, 28] width 381 height 34
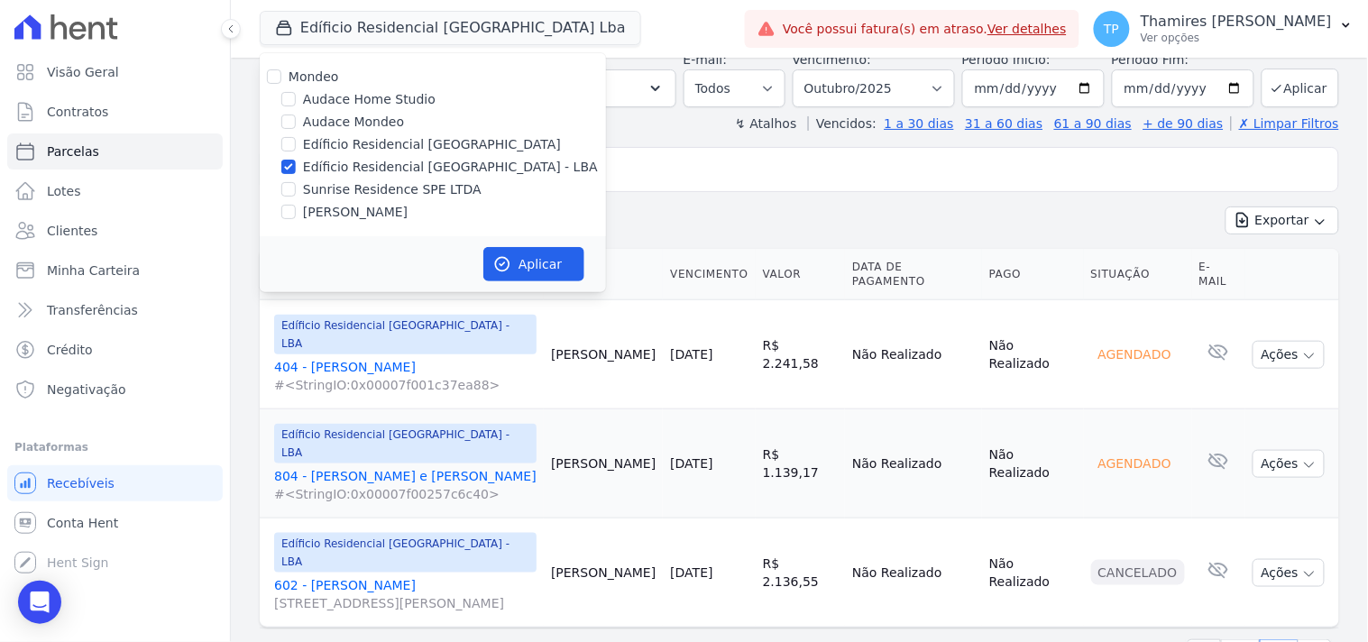
drag, startPoint x: 390, startPoint y: 188, endPoint x: 401, endPoint y: 167, distance: 23.4
click at [390, 187] on label "Sunrise Residence SPE LTDA" at bounding box center [392, 189] width 178 height 19
click at [296, 187] on input "Sunrise Residence SPE LTDA" at bounding box center [288, 189] width 14 height 14
checkbox input "true"
drag, startPoint x: 401, startPoint y: 166, endPoint x: 482, endPoint y: 213, distance: 93.7
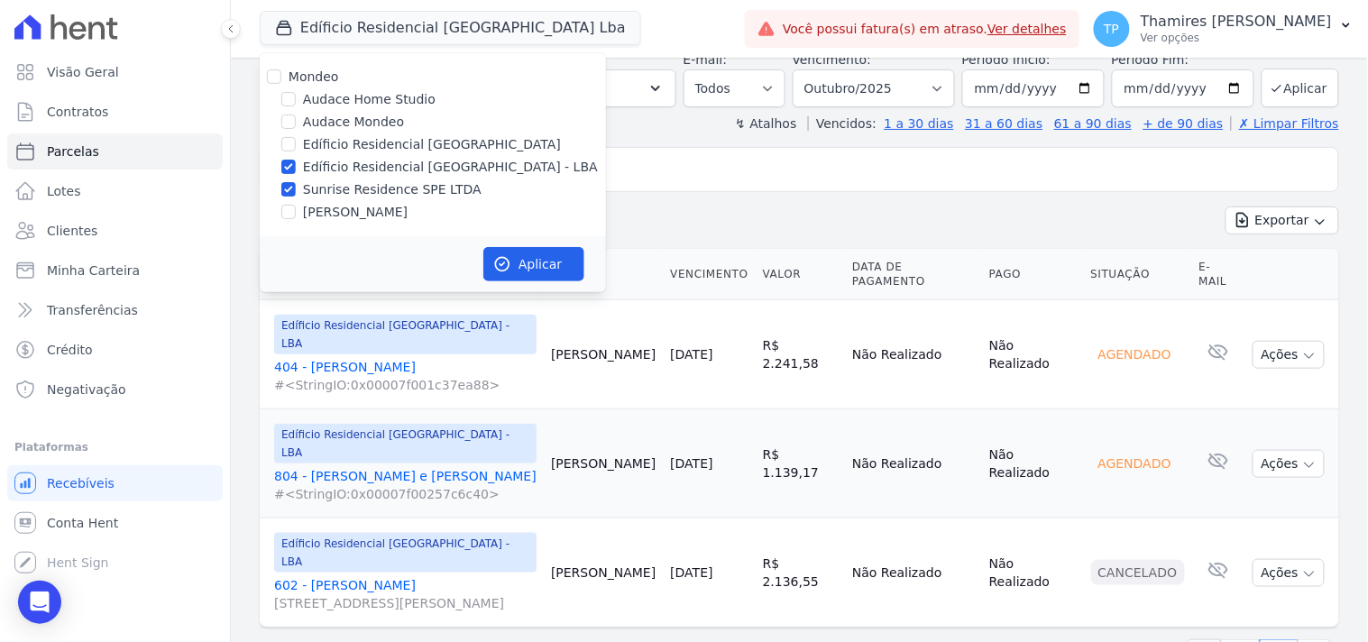
click at [402, 165] on label "Edíficio Residencial [GEOGRAPHIC_DATA] - LBA" at bounding box center [450, 167] width 295 height 19
click at [417, 153] on label "Edíficio Residencial [GEOGRAPHIC_DATA]" at bounding box center [432, 144] width 258 height 19
click at [296, 151] on input "Edíficio Residencial [GEOGRAPHIC_DATA]" at bounding box center [288, 144] width 14 height 14
click at [417, 150] on label "Edíficio Residencial [GEOGRAPHIC_DATA]" at bounding box center [432, 144] width 258 height 19
click at [296, 150] on input "Edíficio Residencial [GEOGRAPHIC_DATA]" at bounding box center [288, 144] width 14 height 14
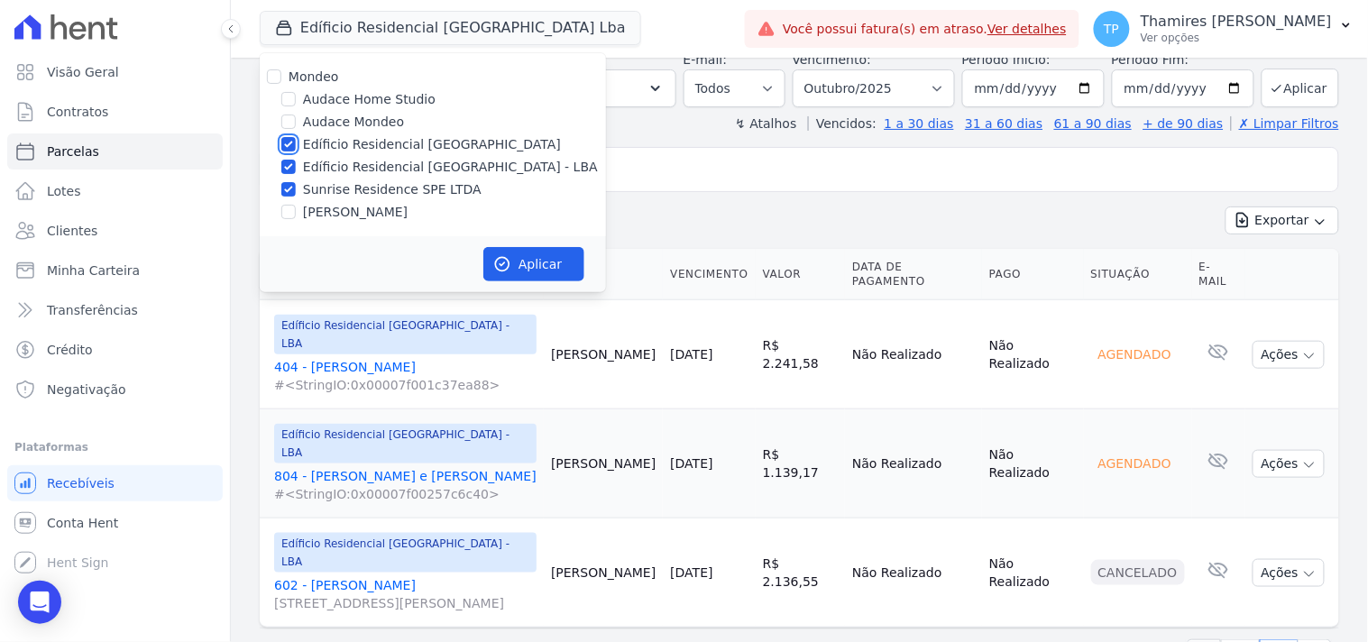
checkbox input "false"
click at [433, 167] on label "Edíficio Residencial [GEOGRAPHIC_DATA] - LBA" at bounding box center [450, 167] width 295 height 19
click at [296, 167] on input "Edíficio Residencial [GEOGRAPHIC_DATA] - LBA" at bounding box center [288, 167] width 14 height 14
checkbox input "false"
click at [536, 259] on button "Aplicar" at bounding box center [533, 264] width 101 height 34
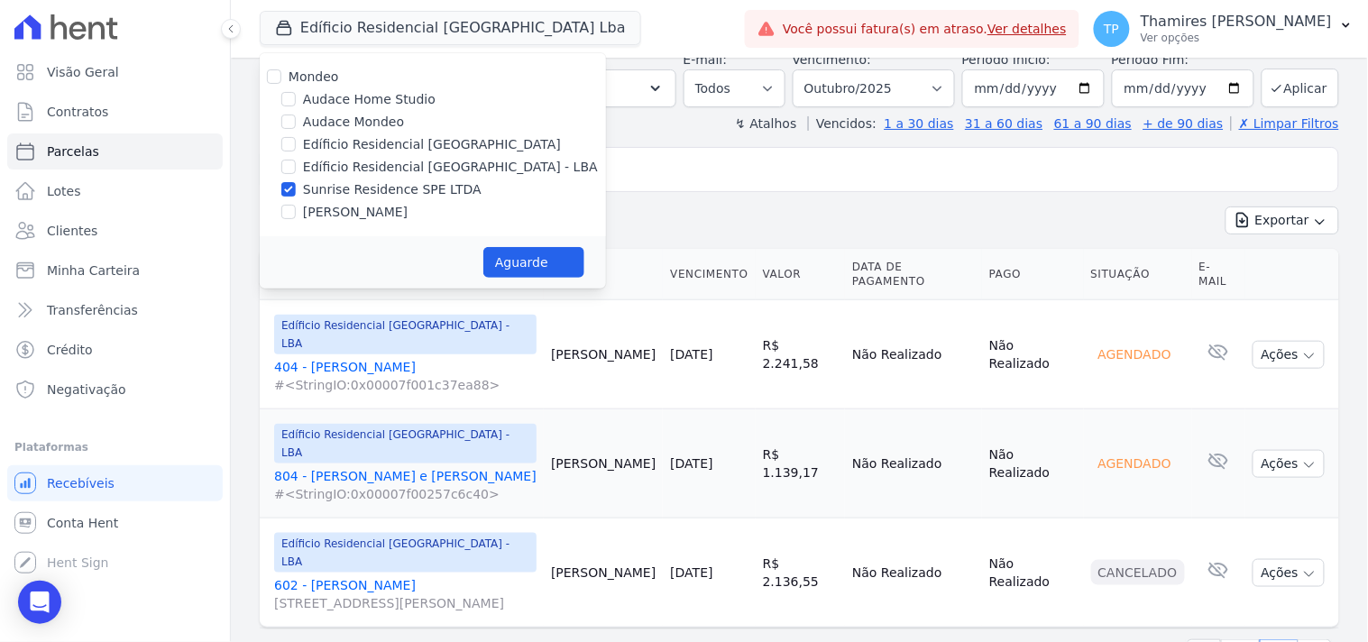
select select
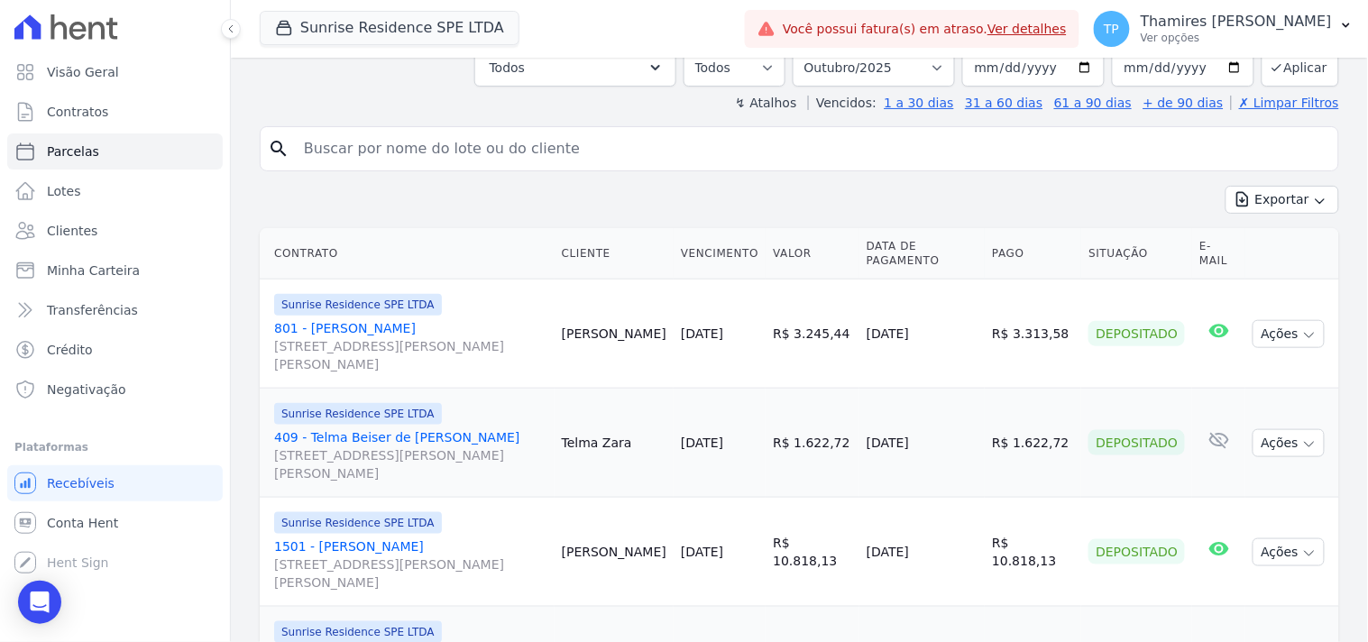
scroll to position [400, 0]
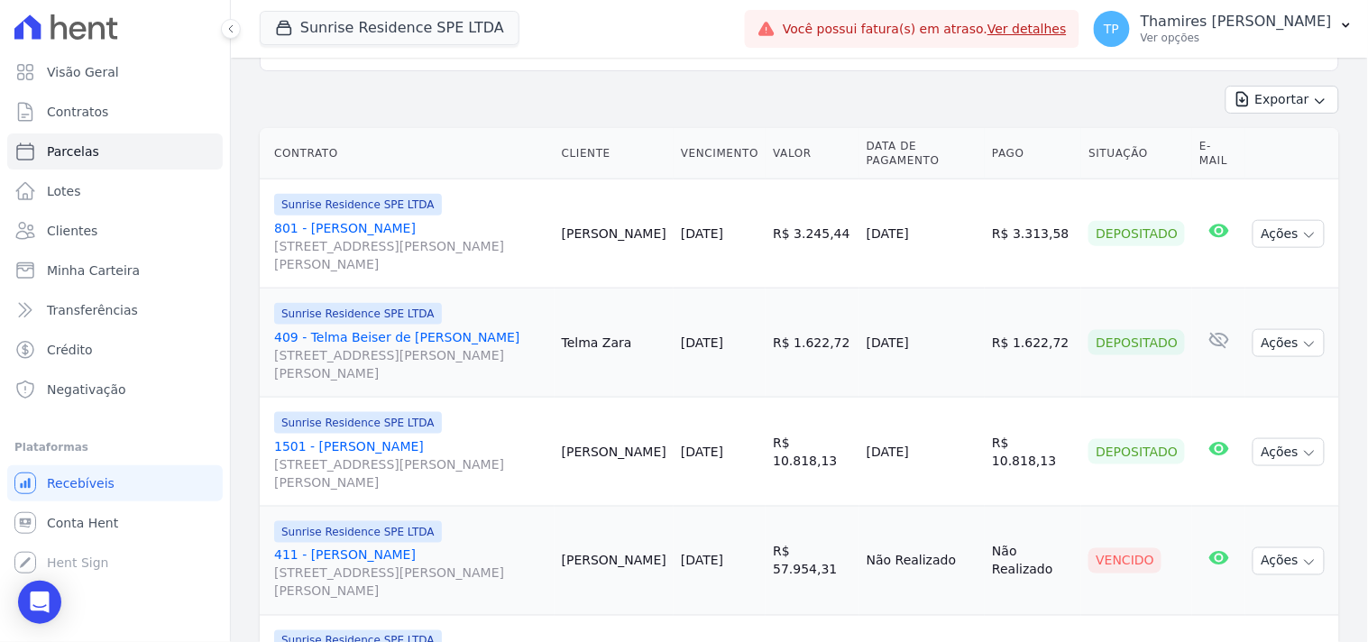
drag, startPoint x: 862, startPoint y: 228, endPoint x: 855, endPoint y: 41, distance: 186.7
click at [987, 213] on tr "Sunrise Residence SPE LTDA 801 - EDUARDO MARTINS GOMES BARDI Rua Anacleto Luiz …" at bounding box center [799, 233] width 1079 height 109
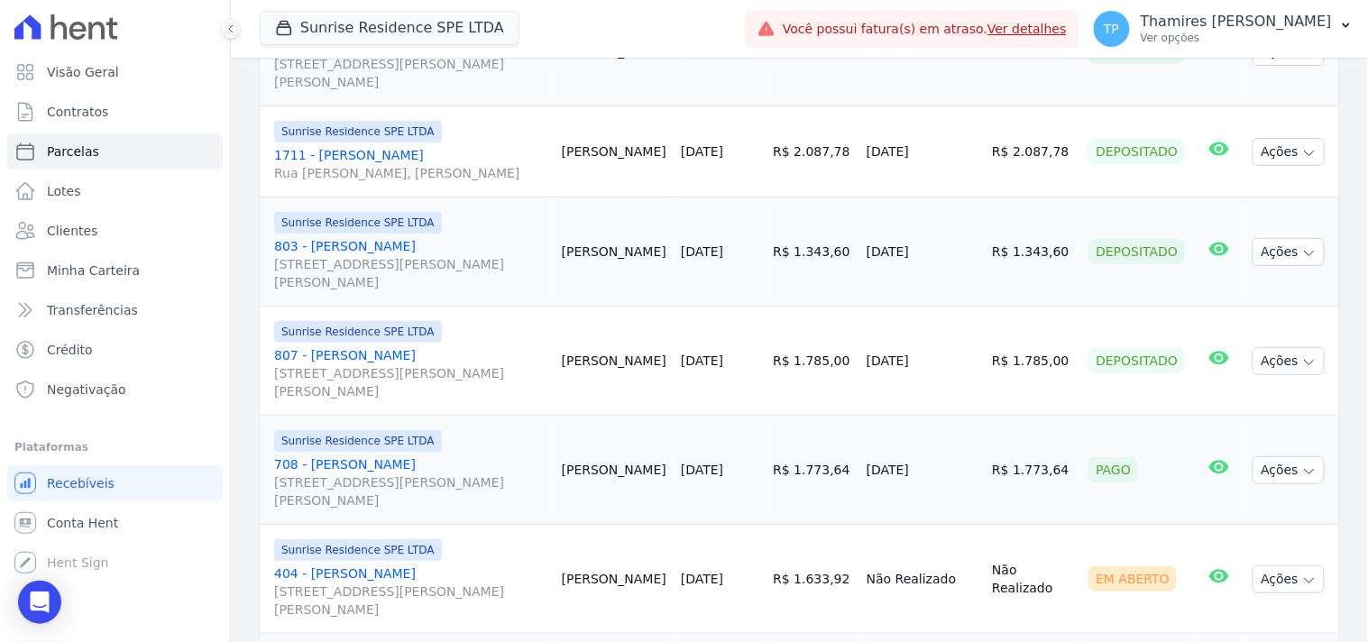
scroll to position [1803, 0]
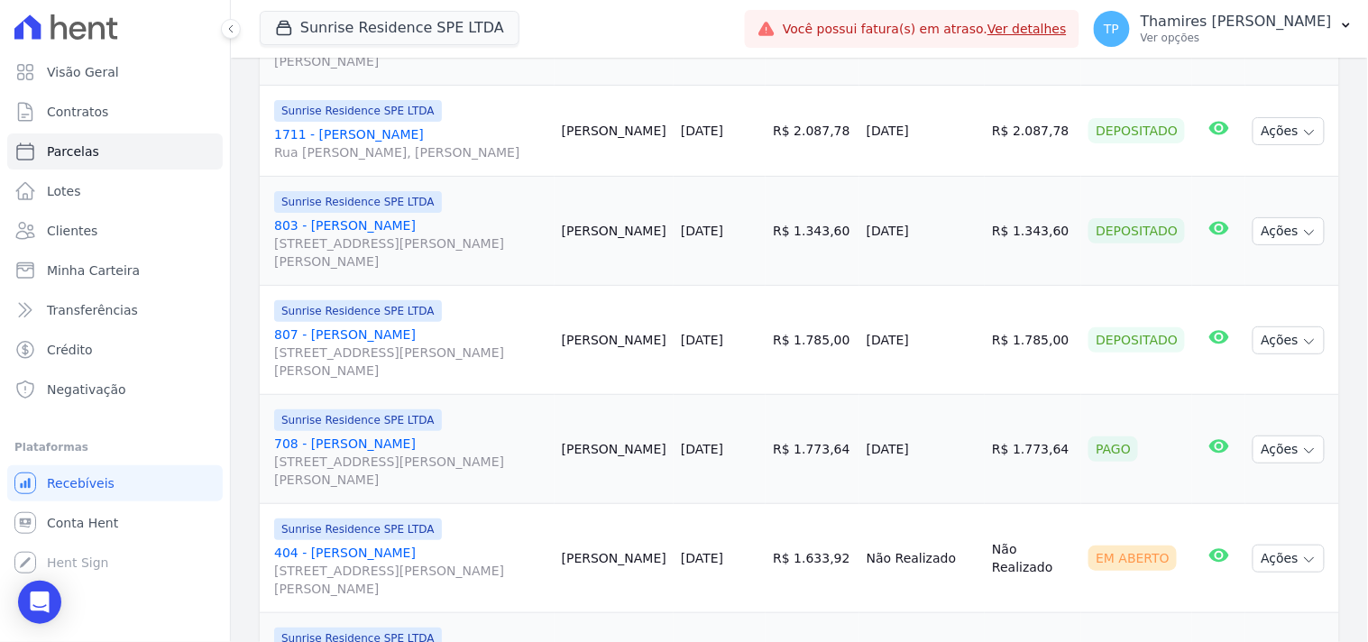
drag, startPoint x: 869, startPoint y: 340, endPoint x: 951, endPoint y: 328, distance: 82.9
click at [951, 328] on td "[DATE]" at bounding box center [921, 340] width 125 height 109
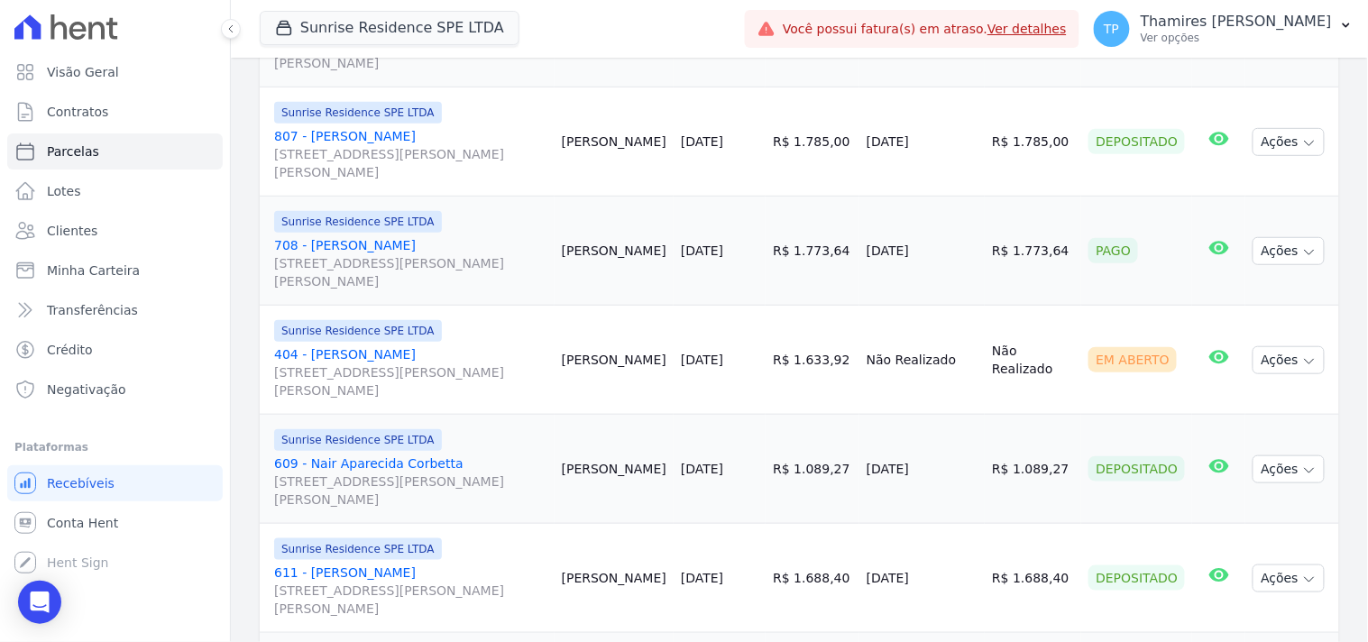
scroll to position [2003, 0]
drag, startPoint x: 869, startPoint y: 235, endPoint x: 941, endPoint y: 231, distance: 72.3
click at [941, 231] on td "[DATE]" at bounding box center [921, 249] width 125 height 109
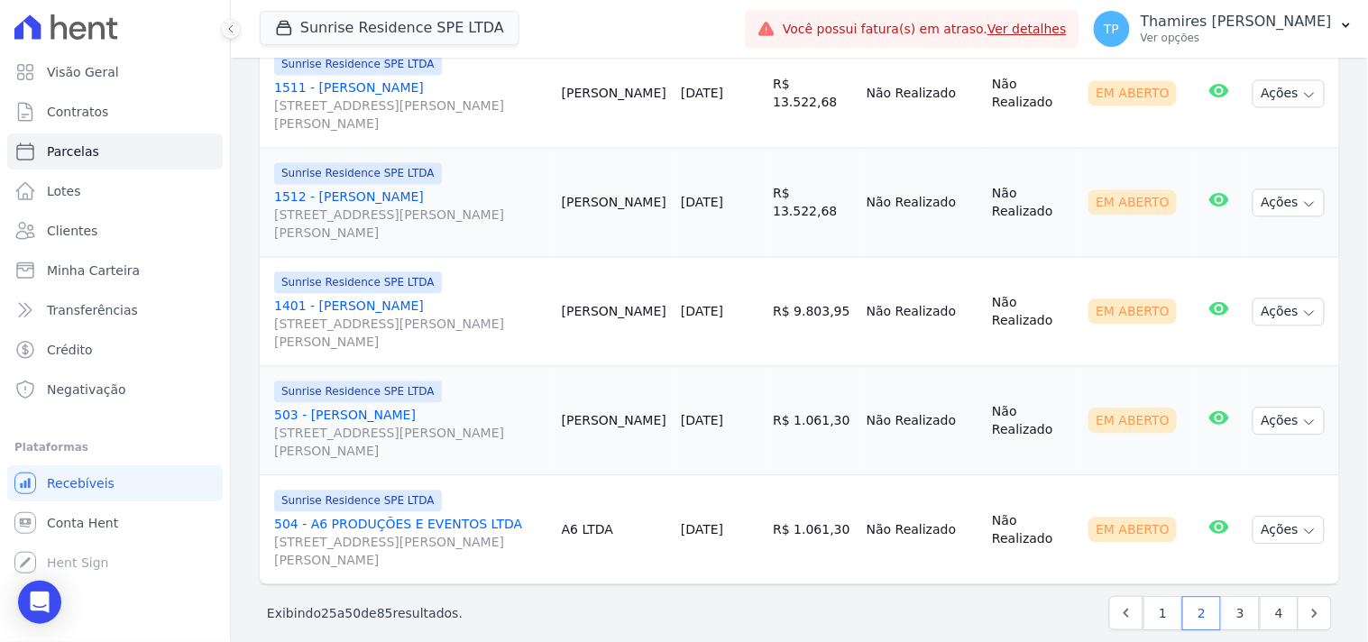
scroll to position [2716, 0]
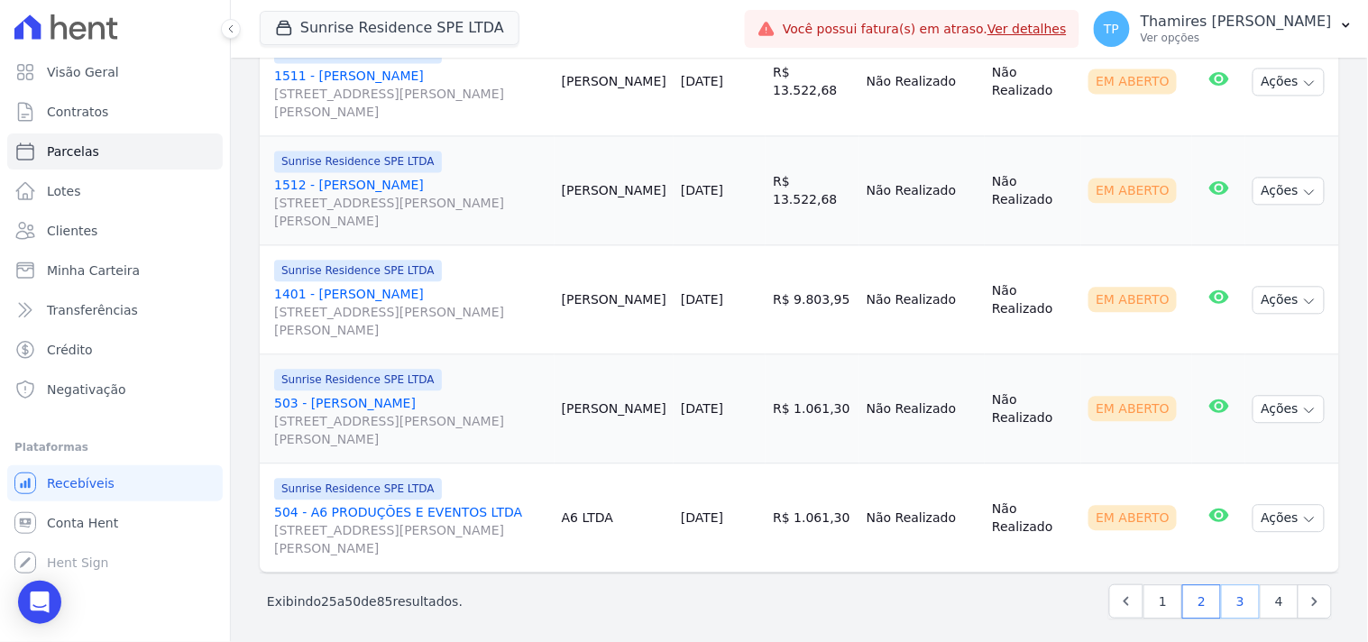
click at [1233, 590] on link "3" at bounding box center [1240, 601] width 39 height 34
select select
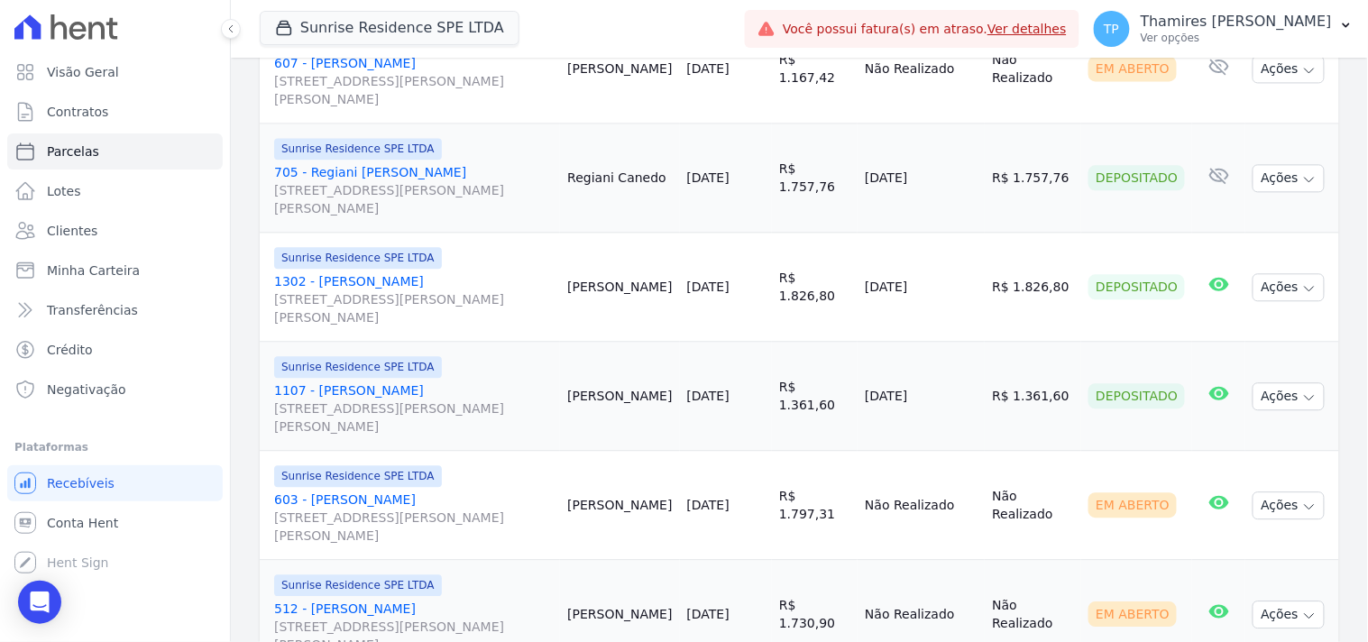
scroll to position [1102, 0]
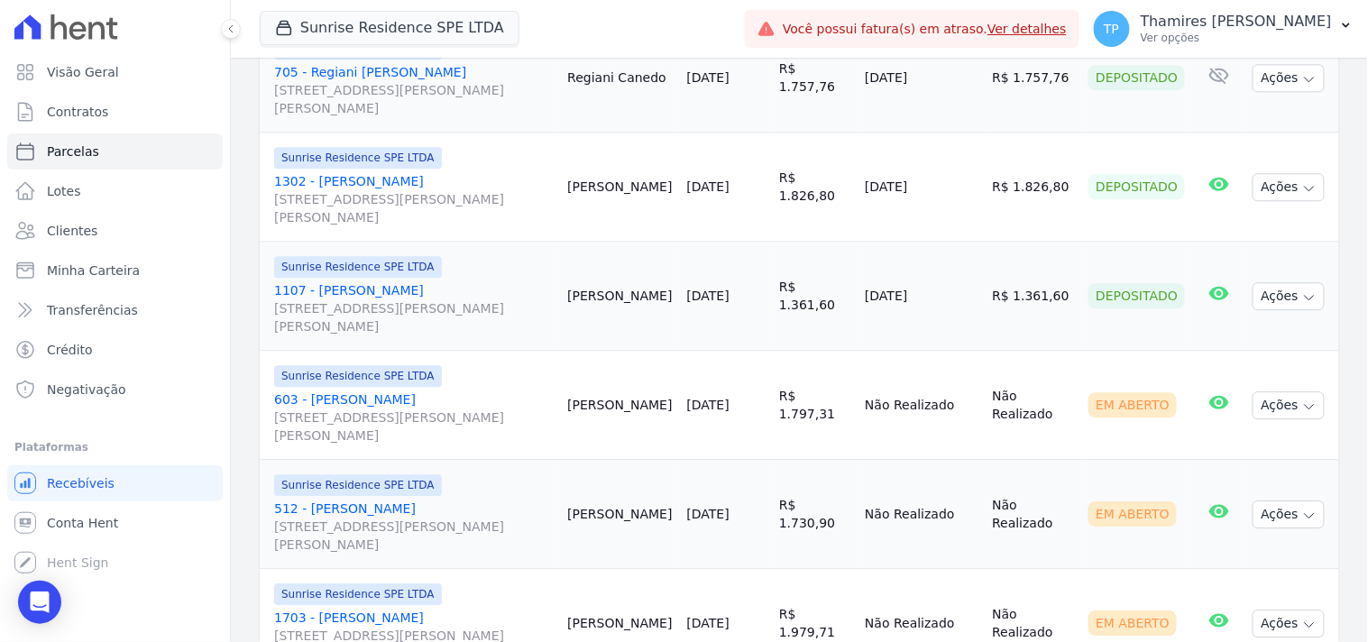
drag, startPoint x: 879, startPoint y: 259, endPoint x: 952, endPoint y: 255, distance: 73.1
click at [952, 255] on td "[DATE]" at bounding box center [920, 296] width 127 height 109
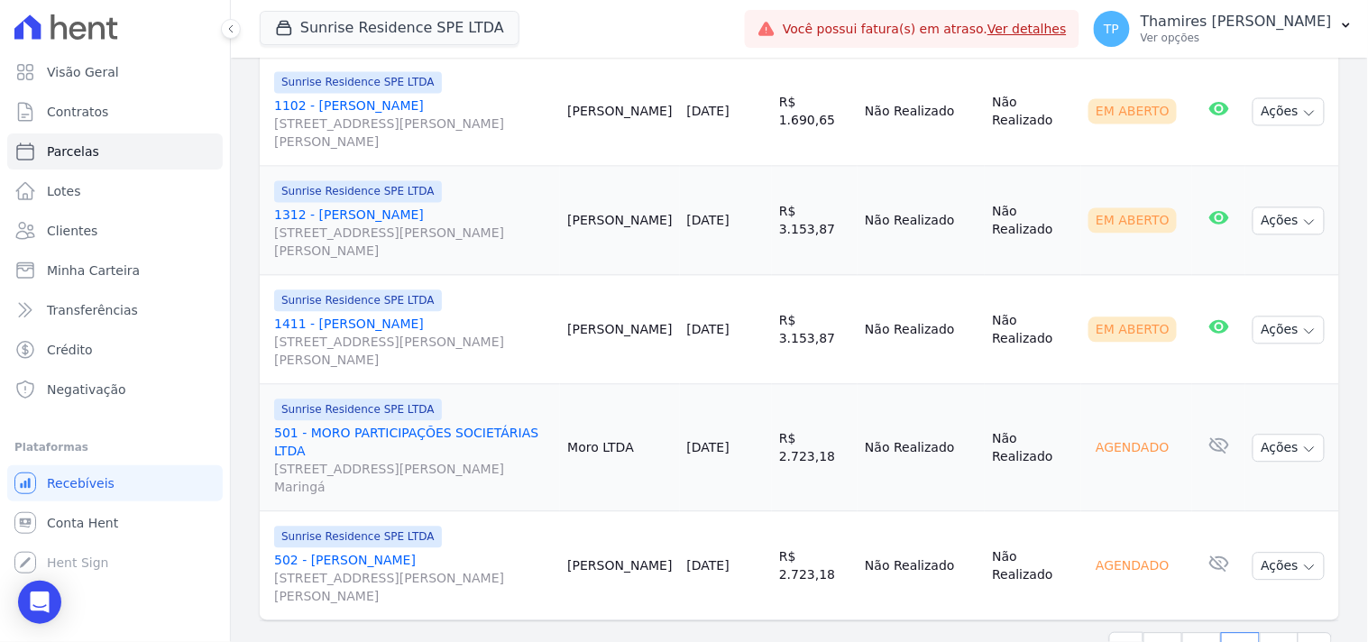
scroll to position [2716, 0]
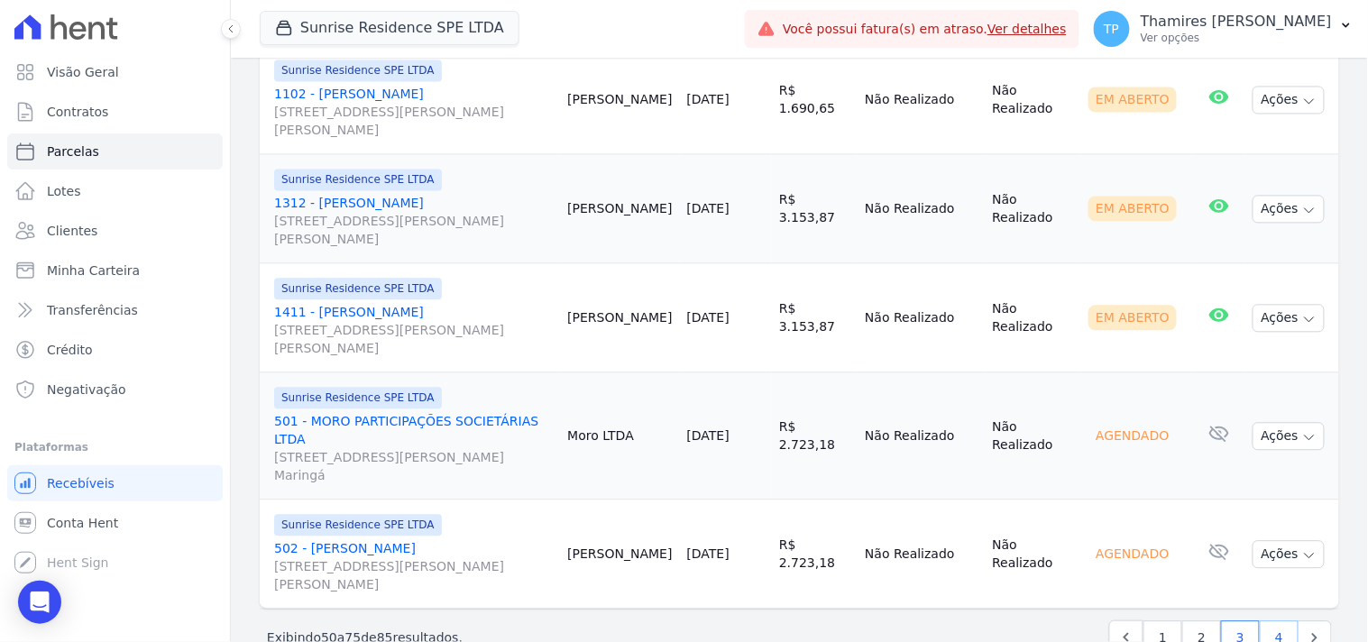
click at [1269, 620] on link "4" at bounding box center [1278, 637] width 39 height 34
select select
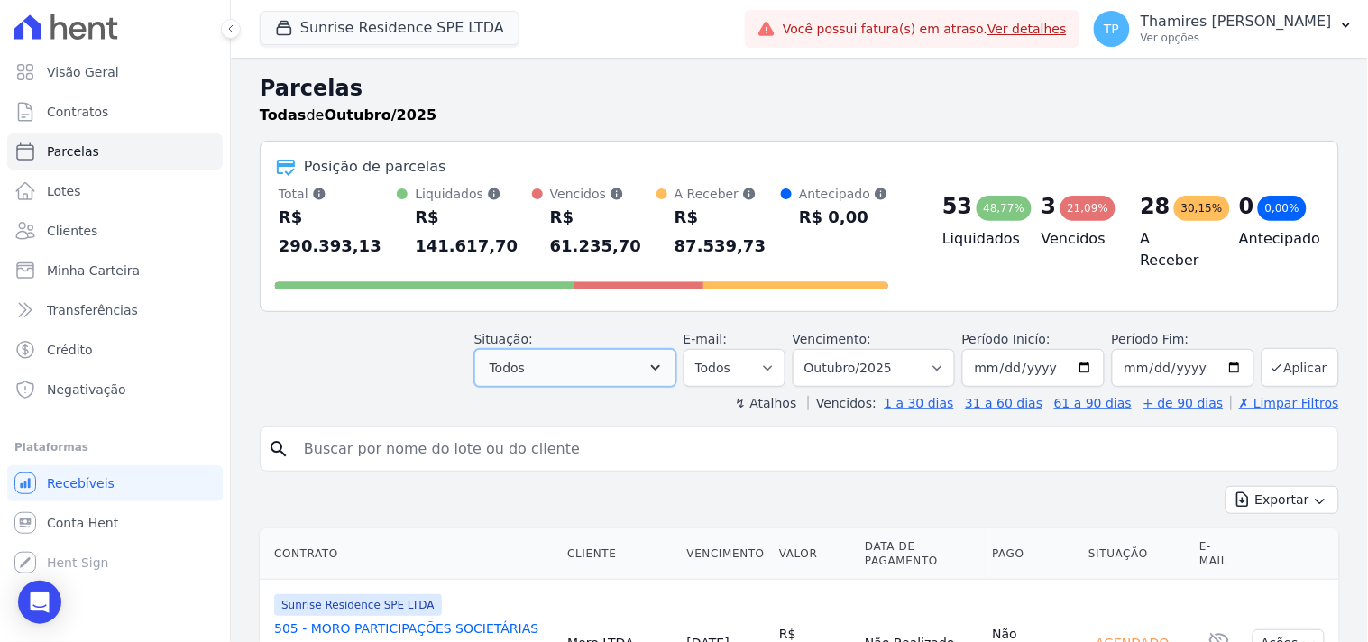
click at [538, 349] on button "Todos" at bounding box center [575, 368] width 202 height 38
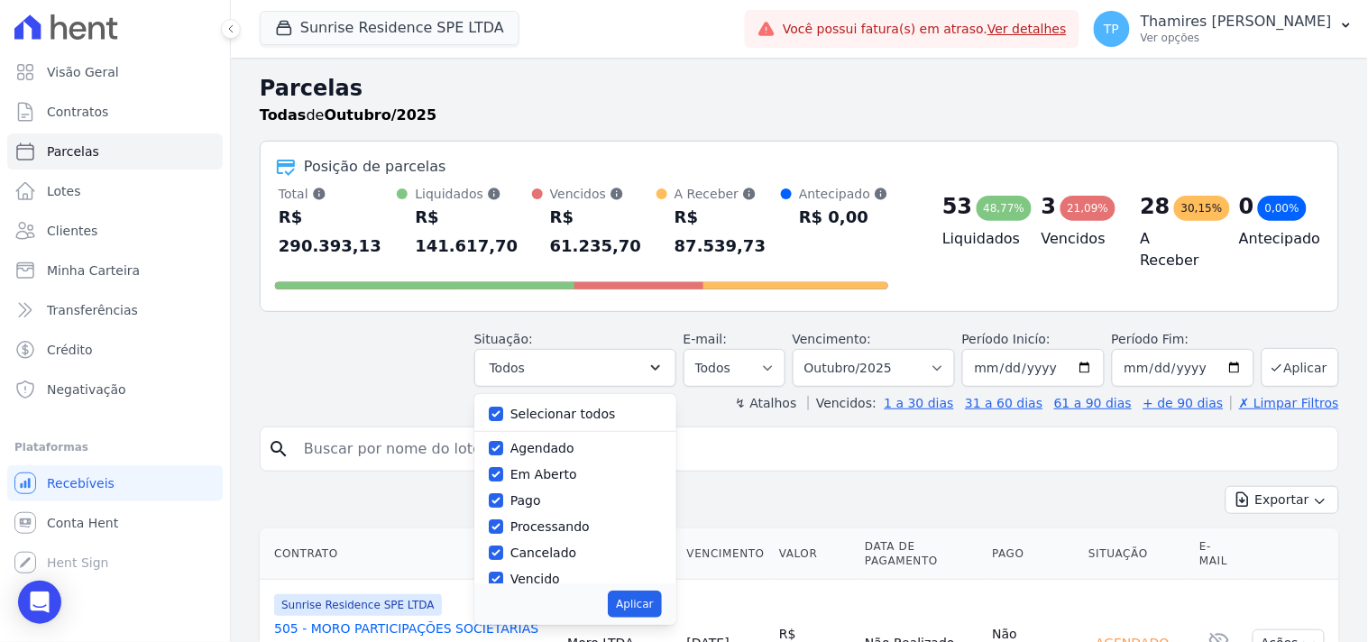
click at [559, 407] on label "Selecionar todos" at bounding box center [562, 414] width 105 height 14
click at [503, 407] on input "Selecionar todos" at bounding box center [496, 414] width 14 height 14
checkbox input "false"
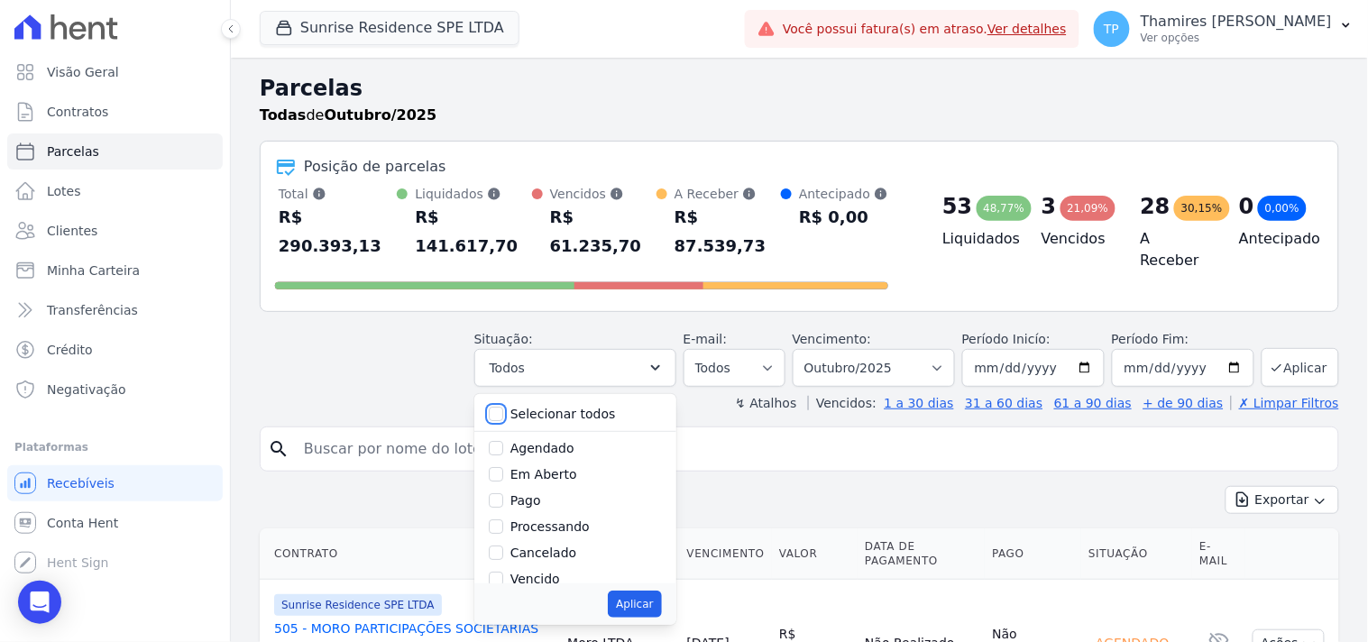
checkbox input "false"
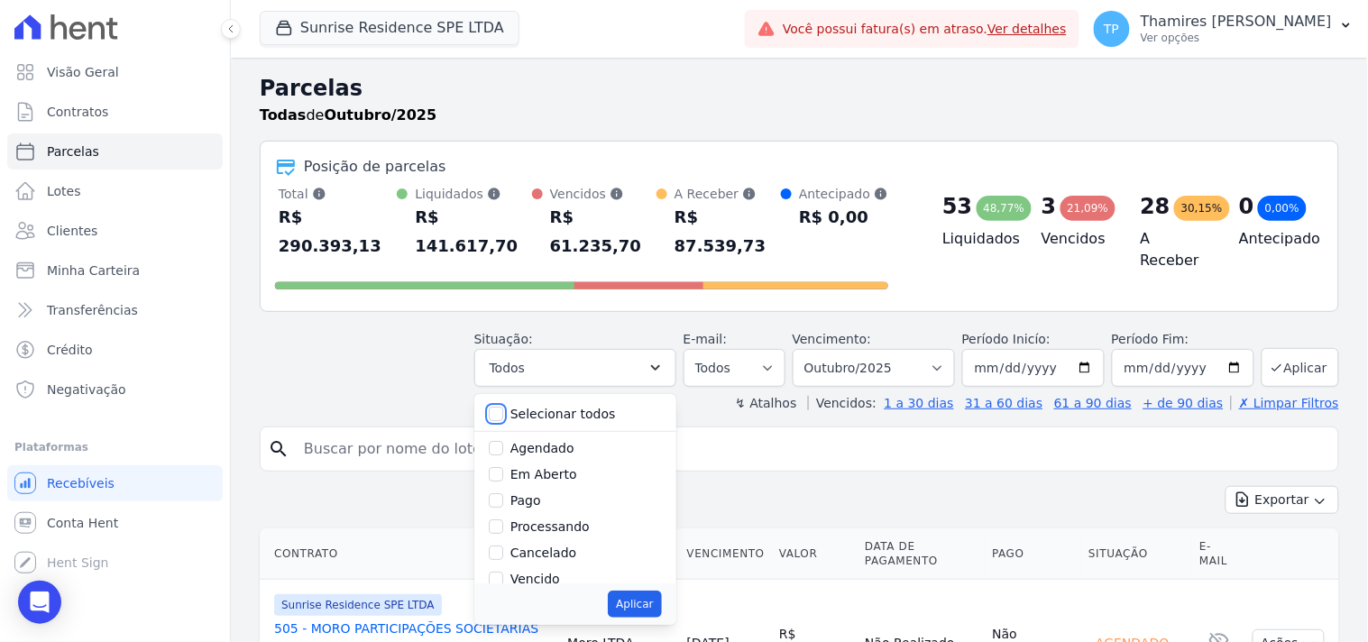
checkbox input "false"
click at [528, 493] on label "Pago" at bounding box center [525, 500] width 31 height 14
click at [503, 493] on input "Pago" at bounding box center [496, 500] width 14 height 14
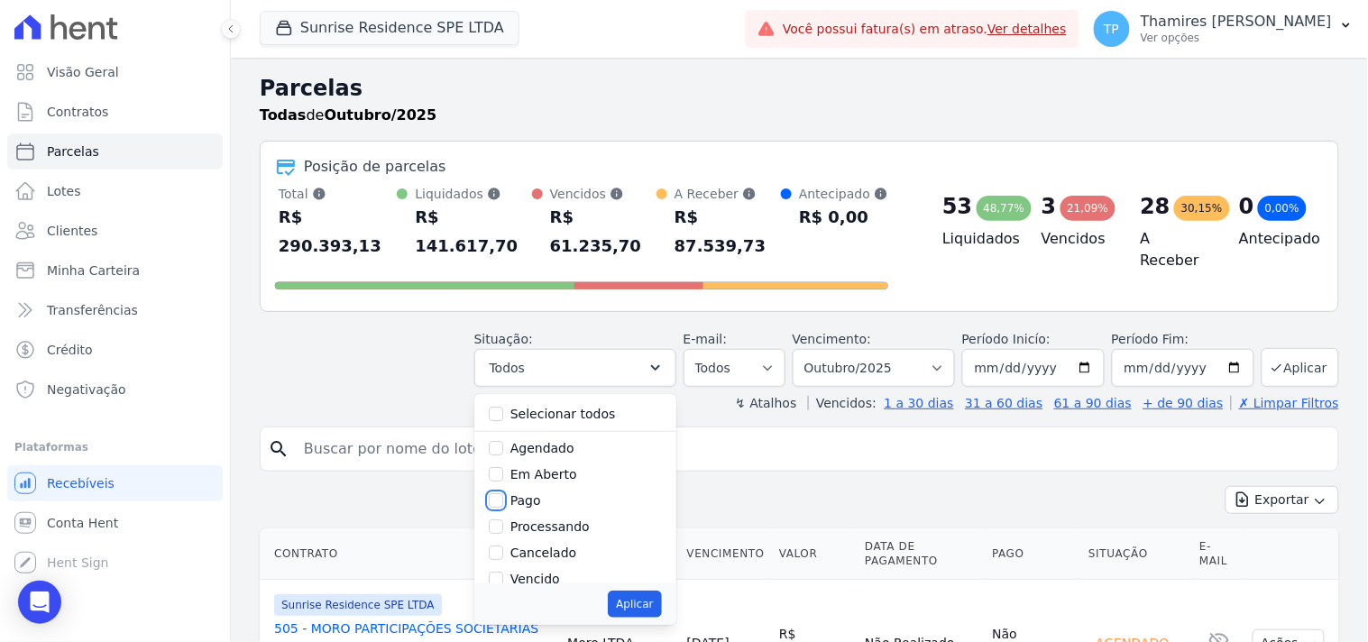
checkbox input "true"
click at [555, 498] on label "Transferindo" at bounding box center [549, 505] width 78 height 14
click at [503, 498] on input "Transferindo" at bounding box center [496, 505] width 14 height 14
checkbox input "true"
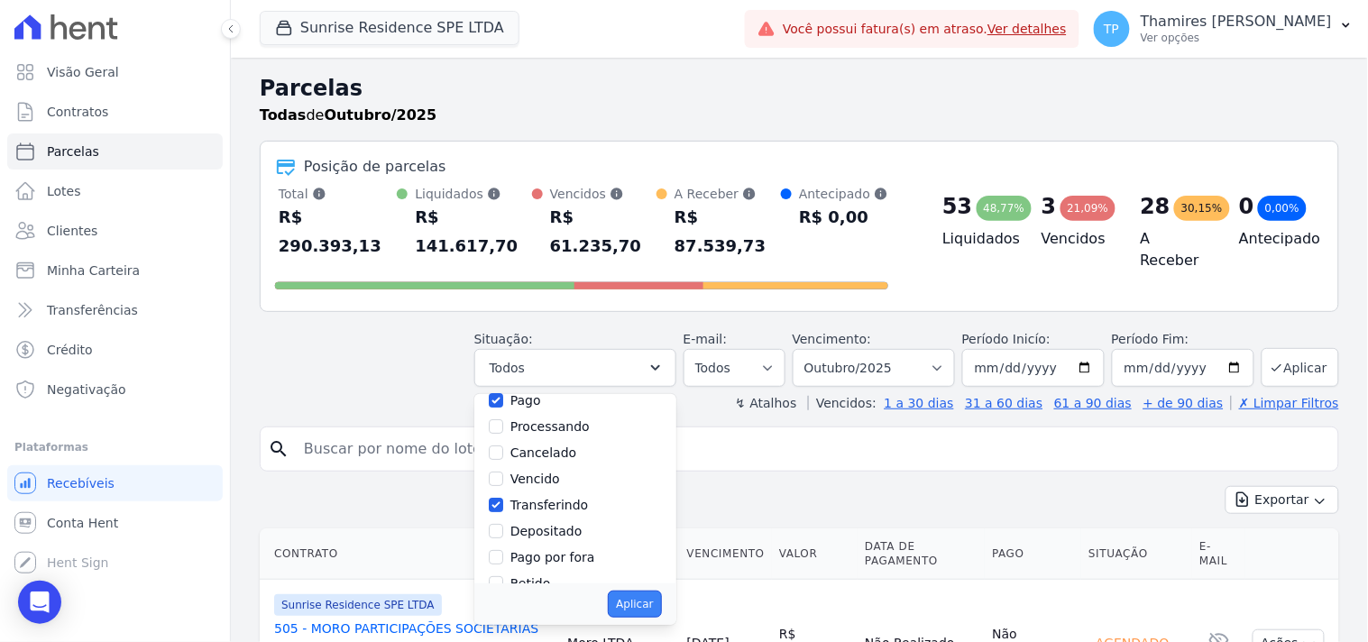
click at [646, 590] on button "Aplicar" at bounding box center [634, 603] width 53 height 27
select select "paid"
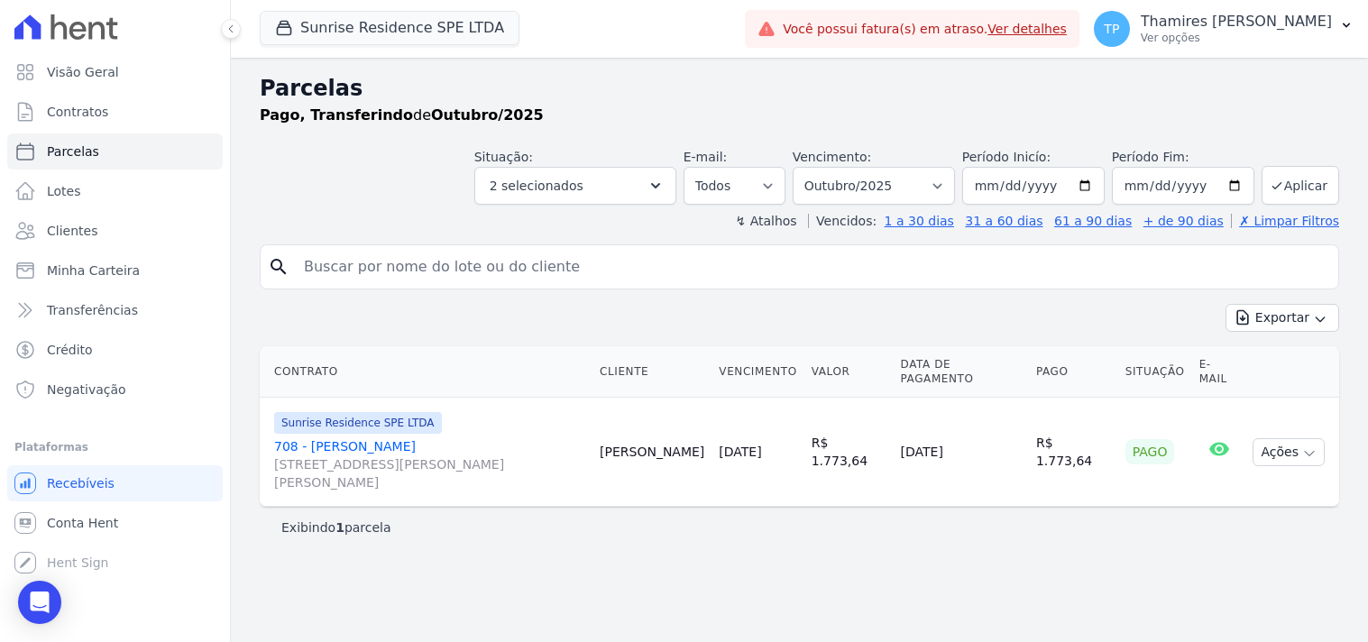
select select
